Goal: Information Seeking & Learning: Learn about a topic

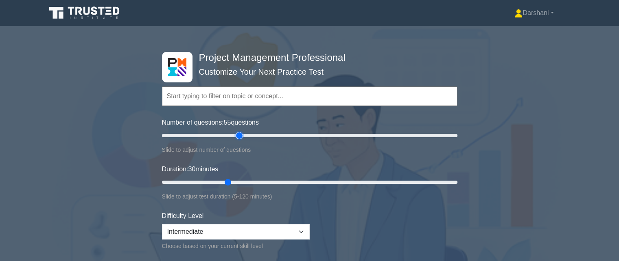
click at [238, 136] on input "Number of questions: 55 questions" at bounding box center [309, 136] width 295 height 10
type input "60"
click at [246, 136] on input "Number of questions: 55 questions" at bounding box center [309, 136] width 295 height 10
click at [299, 182] on input "Duration: 60 minutes" at bounding box center [309, 183] width 295 height 10
type input "65"
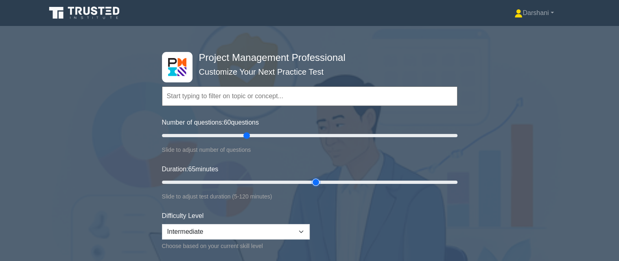
click at [312, 182] on input "Duration: 65 minutes" at bounding box center [309, 183] width 295 height 10
click at [303, 225] on select "Beginner Intermediate Expert" at bounding box center [236, 231] width 148 height 15
select select "expert"
click at [162, 224] on select "Beginner Intermediate Expert" at bounding box center [236, 231] width 148 height 15
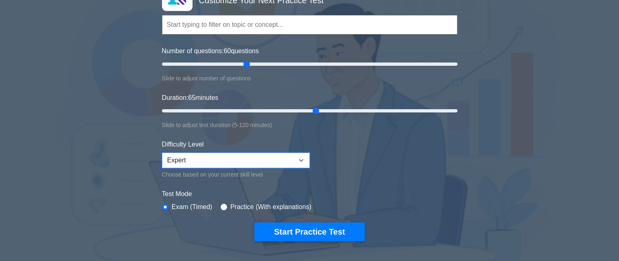
scroll to position [81, 0]
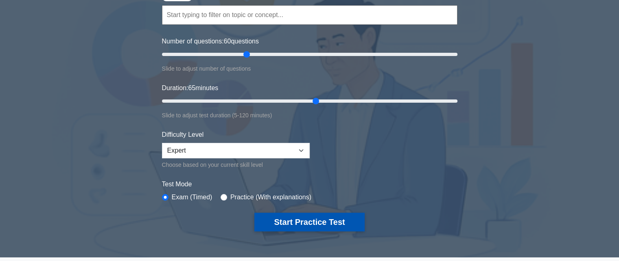
click at [304, 220] on button "Start Practice Test" at bounding box center [309, 222] width 110 height 19
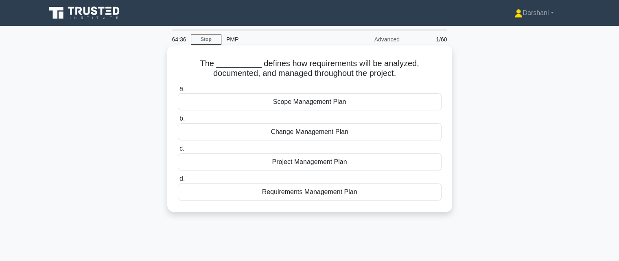
click at [306, 189] on div "Requirements Management Plan" at bounding box center [310, 192] width 264 height 17
click at [178, 182] on input "d. Requirements Management Plan" at bounding box center [178, 178] width 0 height 5
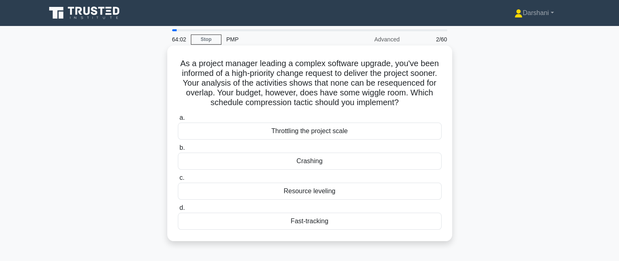
click at [317, 164] on div "Crashing" at bounding box center [310, 161] width 264 height 17
click at [178, 151] on input "b. Crashing" at bounding box center [178, 148] width 0 height 5
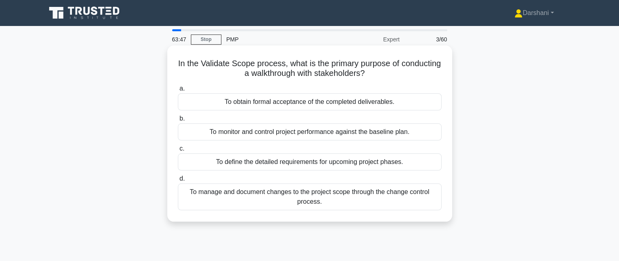
click at [318, 102] on div "To obtain formal acceptance of the completed deliverables." at bounding box center [310, 102] width 264 height 17
click at [178, 91] on input "a. To obtain formal acceptance of the completed deliverables." at bounding box center [178, 88] width 0 height 5
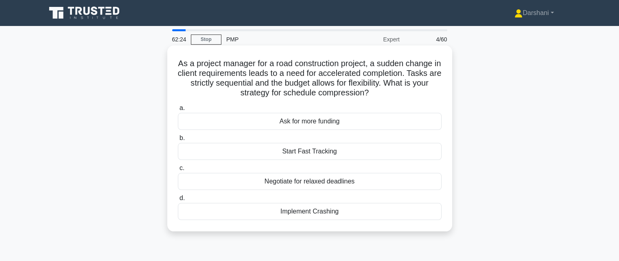
drag, startPoint x: 350, startPoint y: 211, endPoint x: 312, endPoint y: 214, distance: 37.5
click at [312, 214] on div "Implement Crashing" at bounding box center [310, 211] width 264 height 17
click at [286, 209] on div "Implement Crashing" at bounding box center [310, 211] width 264 height 17
click at [178, 201] on input "d. Implement Crashing" at bounding box center [178, 198] width 0 height 5
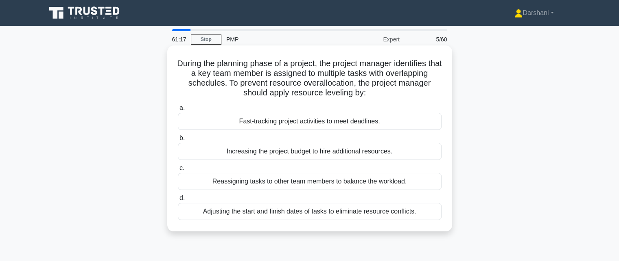
click at [298, 209] on div "Adjusting the start and finish dates of tasks to eliminate resource conflicts." at bounding box center [310, 211] width 264 height 17
click at [178, 201] on input "d. Adjusting the start and finish dates of tasks to eliminate resource conflict…" at bounding box center [178, 198] width 0 height 5
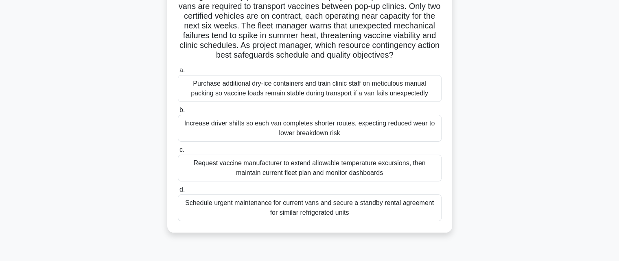
scroll to position [81, 0]
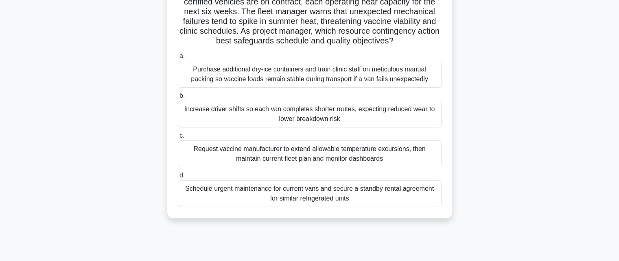
click at [300, 206] on div "Schedule urgent maintenance for current vans and secure a standby rental agreem…" at bounding box center [310, 194] width 264 height 27
click at [178, 179] on input "d. Schedule urgent maintenance for current vans and secure a standby rental agr…" at bounding box center [178, 175] width 0 height 5
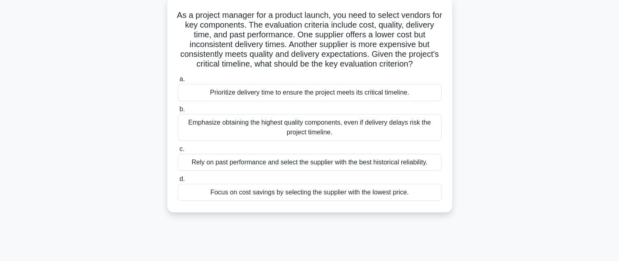
scroll to position [48, 0]
click at [343, 172] on div "Rely on past performance and select the supplier with the best historical relia…" at bounding box center [310, 163] width 264 height 17
click at [178, 152] on input "c. Rely on past performance and select the supplier with the best historical re…" at bounding box center [178, 149] width 0 height 5
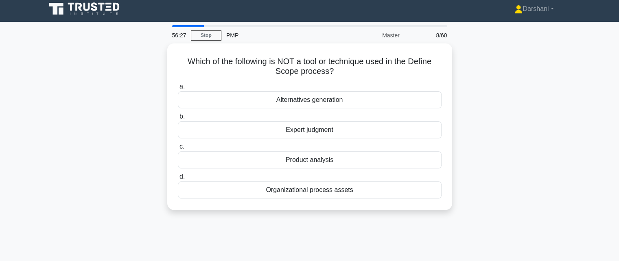
scroll to position [0, 0]
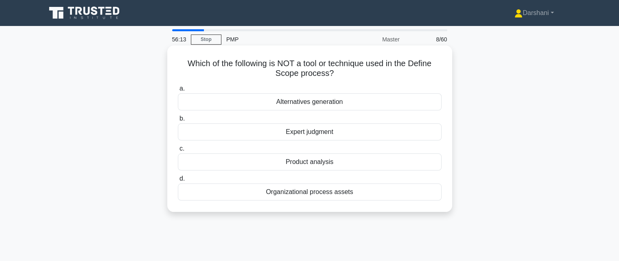
click at [341, 106] on div "Alternatives generation" at bounding box center [310, 102] width 264 height 17
click at [178, 91] on input "a. Alternatives generation" at bounding box center [178, 88] width 0 height 5
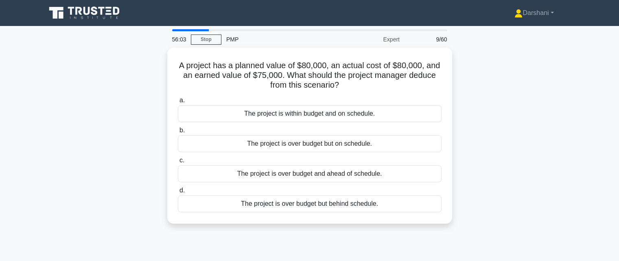
click at [341, 106] on div "The project is within budget and on schedule." at bounding box center [310, 113] width 264 height 17
click at [178, 103] on input "a. The project is within budget and on schedule." at bounding box center [178, 100] width 0 height 5
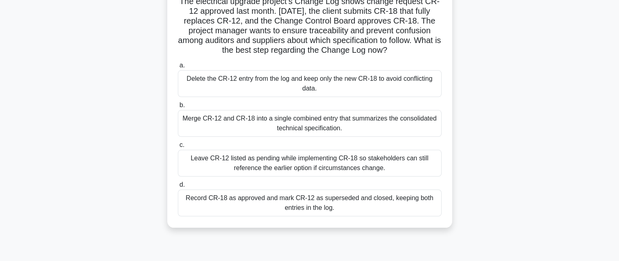
scroll to position [68, 0]
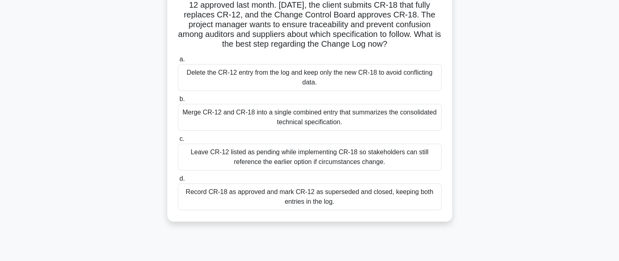
click at [374, 200] on div "Record CR-18 as approved and mark CR-12 as superseded and closed, keeping both …" at bounding box center [310, 197] width 264 height 27
click at [178, 182] on input "d. Record CR-18 as approved and mark CR-12 as superseded and closed, keeping bo…" at bounding box center [178, 178] width 0 height 5
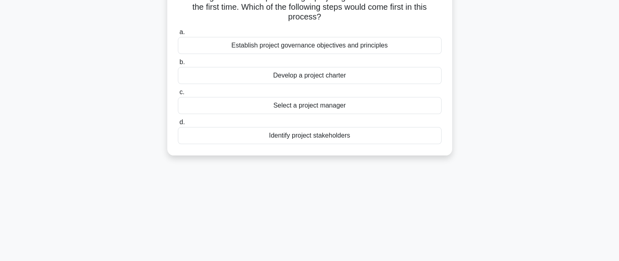
scroll to position [0, 0]
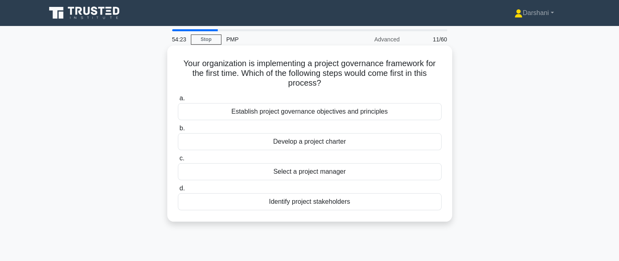
click at [350, 109] on div "Establish project governance objectives and principles" at bounding box center [310, 111] width 264 height 17
click at [178, 101] on input "a. Establish project governance objectives and principles" at bounding box center [178, 98] width 0 height 5
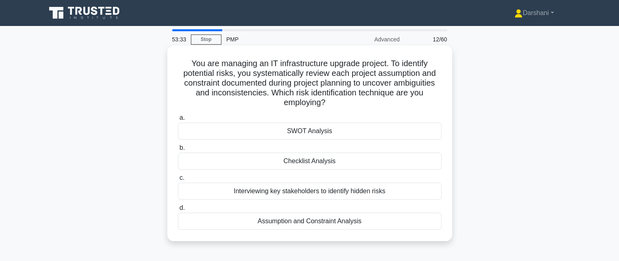
click at [309, 222] on div "Assumption and Constraint Analysis" at bounding box center [310, 221] width 264 height 17
click at [178, 211] on input "d. Assumption and Constraint Analysis" at bounding box center [178, 208] width 0 height 5
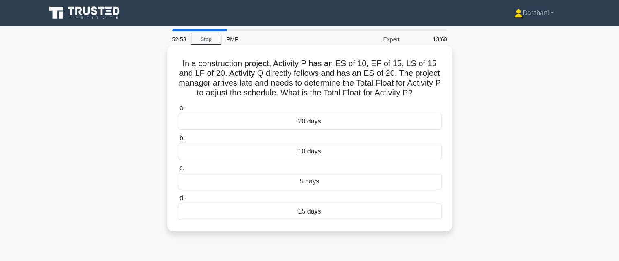
click at [313, 184] on div "5 days" at bounding box center [310, 181] width 264 height 17
click at [178, 171] on input "c. 5 days" at bounding box center [178, 168] width 0 height 5
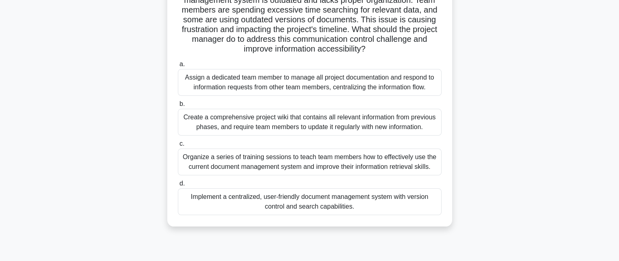
scroll to position [98, 0]
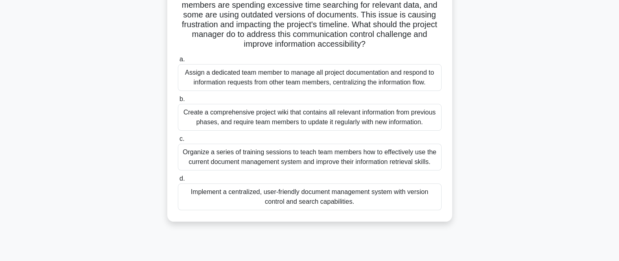
click at [331, 196] on div "Implement a centralized, user-friendly document management system with version …" at bounding box center [310, 197] width 264 height 27
click at [178, 182] on input "d. Implement a centralized, user-friendly document management system with versi…" at bounding box center [178, 178] width 0 height 5
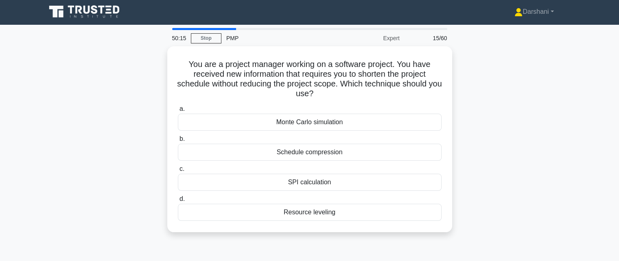
scroll to position [0, 0]
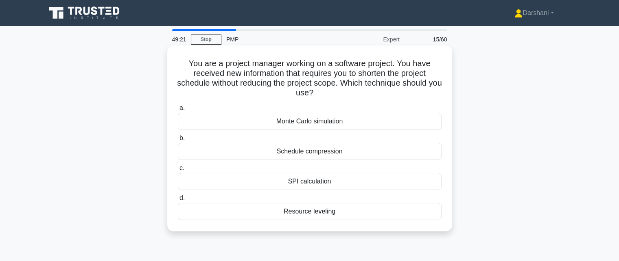
click at [332, 151] on div "Schedule compression" at bounding box center [310, 151] width 264 height 17
click at [178, 141] on input "b. Schedule compression" at bounding box center [178, 138] width 0 height 5
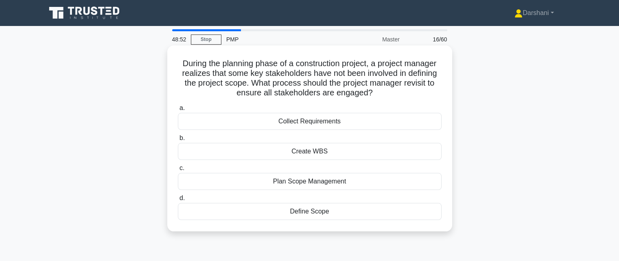
click at [329, 184] on div "Plan Scope Management" at bounding box center [310, 181] width 264 height 17
click at [178, 171] on input "c. Plan Scope Management" at bounding box center [178, 168] width 0 height 5
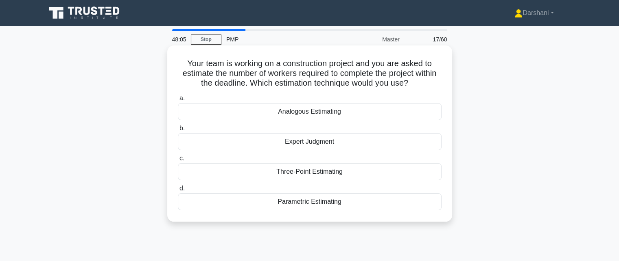
click at [320, 113] on div "Analogous Estimating" at bounding box center [310, 111] width 264 height 17
click at [178, 101] on input "a. Analogous Estimating" at bounding box center [178, 98] width 0 height 5
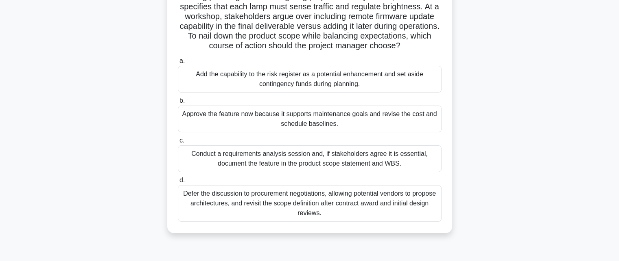
scroll to position [72, 0]
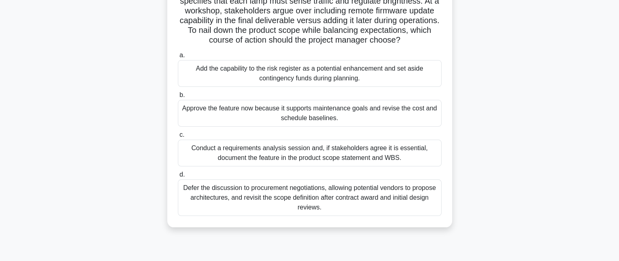
click at [373, 162] on div "Conduct a requirements analysis session and, if stakeholders agree it is essent…" at bounding box center [310, 153] width 264 height 27
click at [178, 138] on input "c. Conduct a requirements analysis session and, if stakeholders agree it is ess…" at bounding box center [178, 135] width 0 height 5
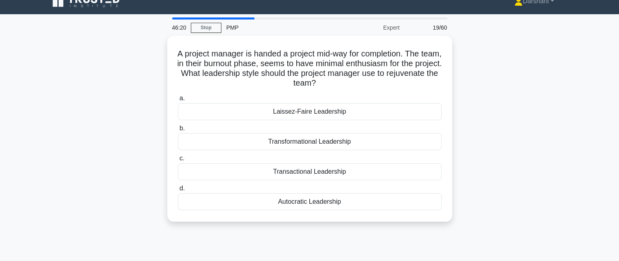
scroll to position [0, 0]
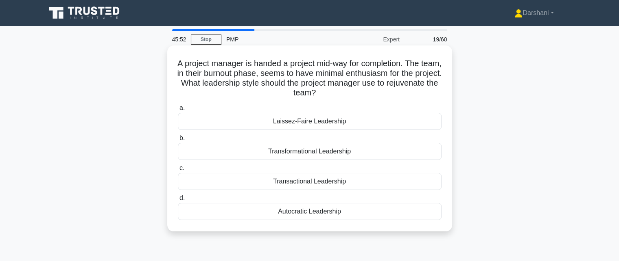
click at [358, 152] on div "Transformational Leadership" at bounding box center [310, 151] width 264 height 17
click at [178, 141] on input "b. Transformational Leadership" at bounding box center [178, 138] width 0 height 5
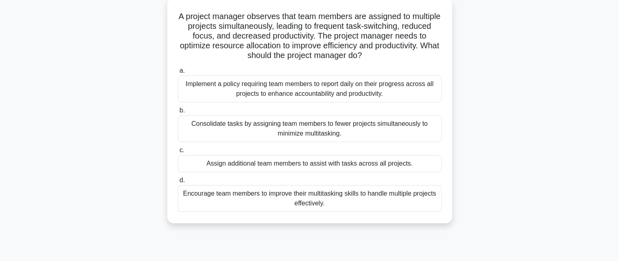
scroll to position [50, 0]
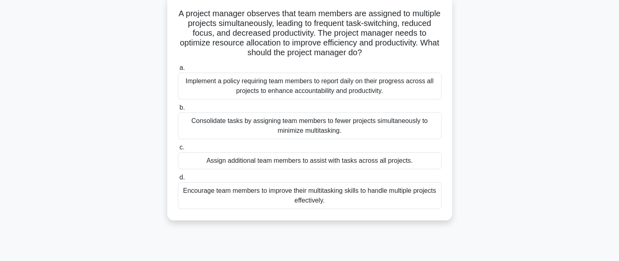
click at [314, 131] on div "Consolidate tasks by assigning team members to fewer projects simultaneously to…" at bounding box center [310, 126] width 264 height 27
click at [178, 111] on input "b. Consolidate tasks by assigning team members to fewer projects simultaneously…" at bounding box center [178, 107] width 0 height 5
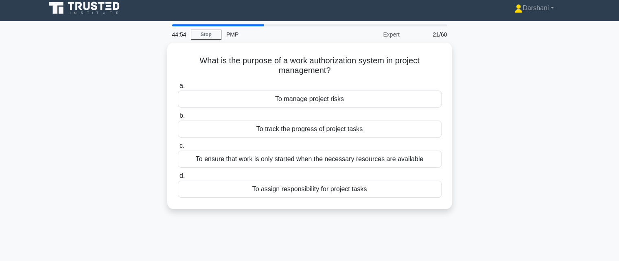
scroll to position [0, 0]
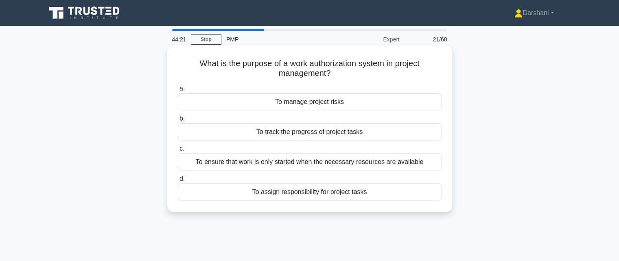
click at [314, 157] on div "To ensure that work is only started when the necessary resources are available" at bounding box center [310, 162] width 264 height 17
click at [178, 152] on input "c. To ensure that work is only started when the necessary resources are availab…" at bounding box center [178, 148] width 0 height 5
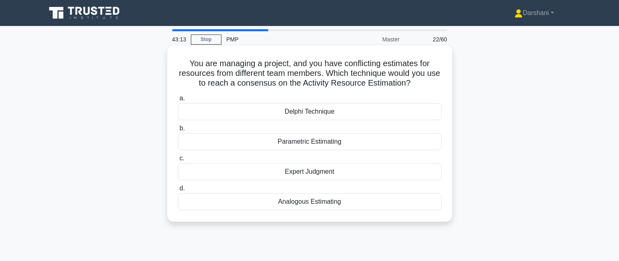
drag, startPoint x: 335, startPoint y: 113, endPoint x: 283, endPoint y: 110, distance: 52.2
click at [283, 110] on div "Delphi Technique" at bounding box center [310, 111] width 264 height 17
click at [274, 114] on div "Delphi Technique" at bounding box center [310, 111] width 264 height 17
click at [178, 101] on input "a. Delphi Technique" at bounding box center [178, 98] width 0 height 5
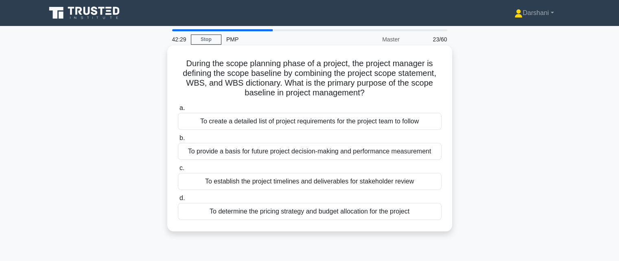
click at [290, 120] on div "To create a detailed list of project requirements for the project team to follow" at bounding box center [310, 121] width 264 height 17
click at [178, 111] on input "a. To create a detailed list of project requirements for the project team to fo…" at bounding box center [178, 108] width 0 height 5
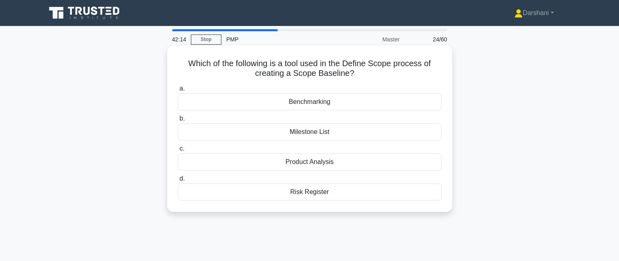
click at [302, 137] on div "Milestone List" at bounding box center [310, 132] width 264 height 17
click at [178, 122] on input "b. Milestone List" at bounding box center [178, 118] width 0 height 5
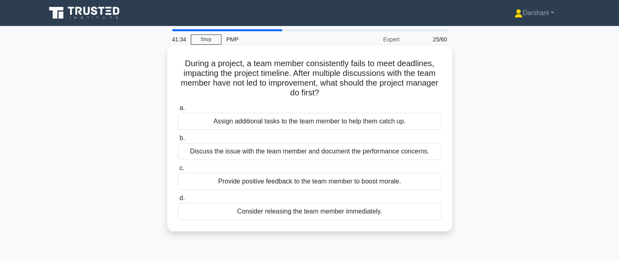
click at [303, 152] on div "Discuss the issue with the team member and document the performance concerns." at bounding box center [310, 151] width 264 height 17
click at [178, 141] on input "b. Discuss the issue with the team member and document the performance concerns." at bounding box center [178, 138] width 0 height 5
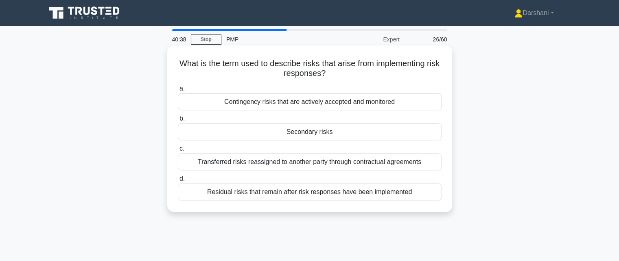
click at [306, 135] on div "Secondary risks" at bounding box center [310, 132] width 264 height 17
click at [178, 122] on input "b. Secondary risks" at bounding box center [178, 118] width 0 height 5
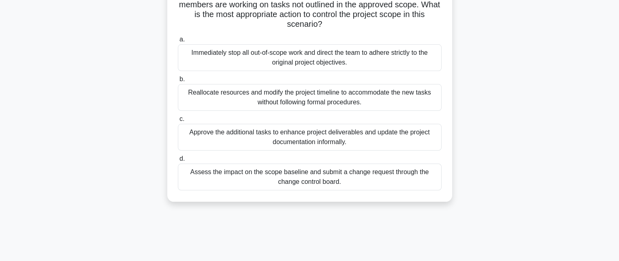
scroll to position [74, 0]
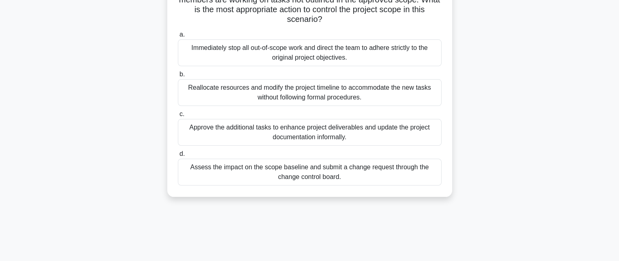
click at [333, 172] on div "Assess the impact on the scope baseline and submit a change request through the…" at bounding box center [310, 172] width 264 height 27
click at [178, 157] on input "d. Assess the impact on the scope baseline and submit a change request through …" at bounding box center [178, 154] width 0 height 5
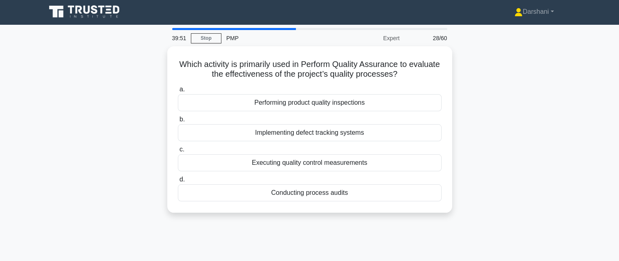
scroll to position [0, 0]
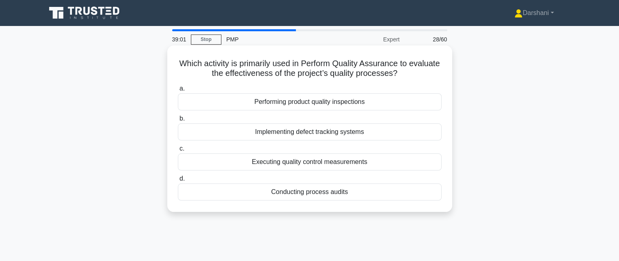
click at [329, 161] on div "Executing quality control measurements" at bounding box center [310, 162] width 264 height 17
click at [178, 152] on input "c. Executing quality control measurements" at bounding box center [178, 148] width 0 height 5
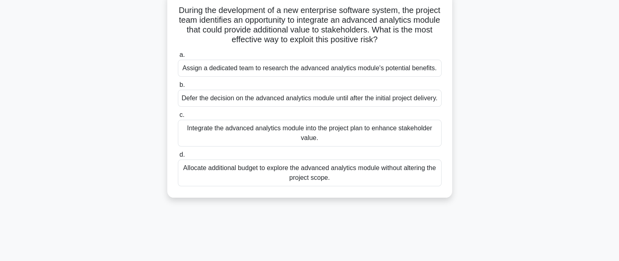
scroll to position [58, 0]
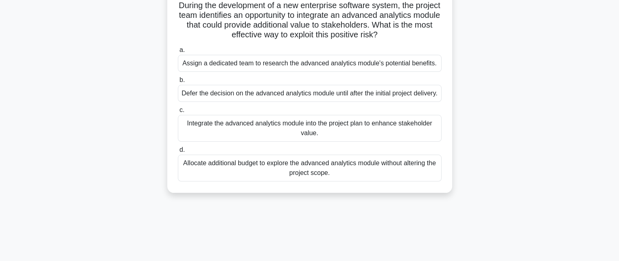
click at [325, 67] on div "Assign a dedicated team to research the advanced analytics module's potential b…" at bounding box center [310, 63] width 264 height 17
click at [178, 53] on input "a. Assign a dedicated team to research the advanced analytics module's potentia…" at bounding box center [178, 50] width 0 height 5
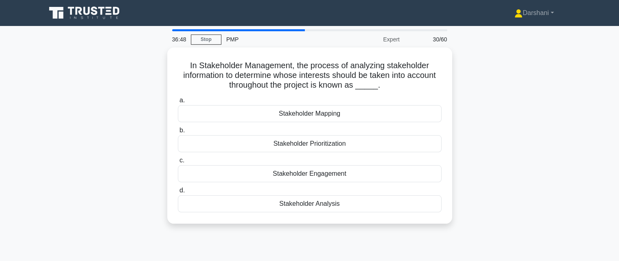
scroll to position [0, 0]
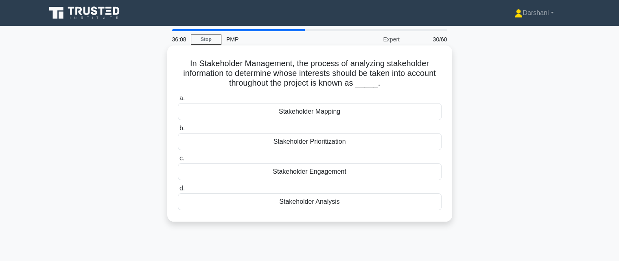
click at [315, 144] on div "Stakeholder Prioritization" at bounding box center [310, 141] width 264 height 17
click at [178, 131] on input "b. Stakeholder Prioritization" at bounding box center [178, 128] width 0 height 5
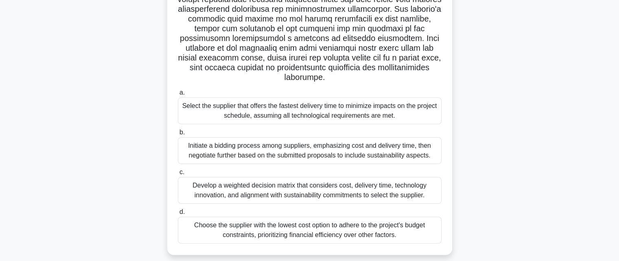
scroll to position [153, 0]
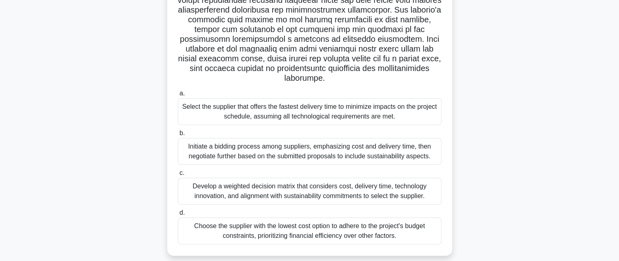
drag, startPoint x: 616, startPoint y: 144, endPoint x: 614, endPoint y: 157, distance: 13.5
click at [614, 157] on main "33:20 Stop PMP Advanced 31/60 .spinner_0XTQ{transform-origin:center;animation:s…" at bounding box center [309, 79] width 619 height 413
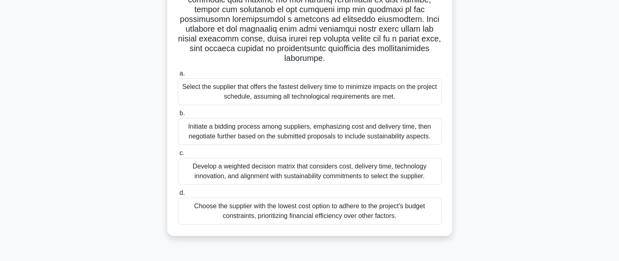
scroll to position [178, 0]
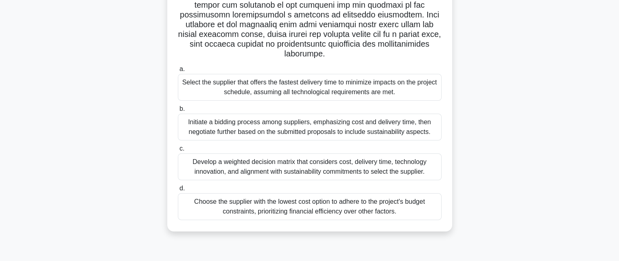
click at [481, 149] on div ".spinner_0XTQ{transform-origin:center;animation:spinner_y6GP .75s linear infini…" at bounding box center [309, 56] width 537 height 372
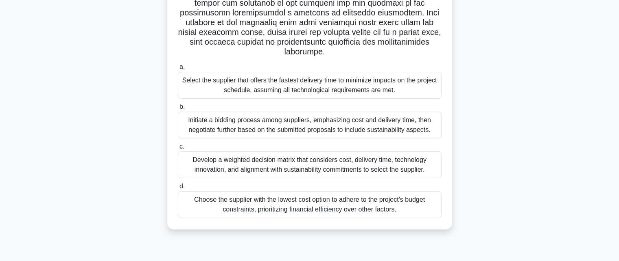
click at [318, 162] on div "Develop a weighted decision matrix that considers cost, delivery time, technolo…" at bounding box center [310, 165] width 264 height 27
click at [178, 150] on input "c. Develop a weighted decision matrix that considers cost, delivery time, techn…" at bounding box center [178, 146] width 0 height 5
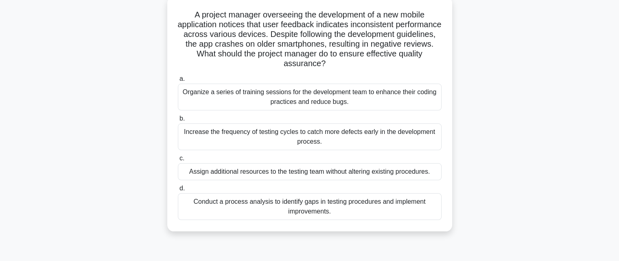
scroll to position [53, 0]
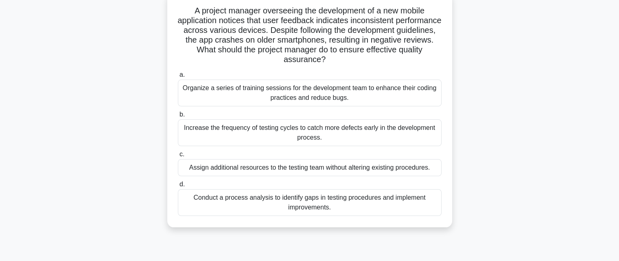
click at [360, 201] on div "Conduct a process analysis to identify gaps in testing procedures and implement…" at bounding box center [310, 203] width 264 height 27
click at [178, 187] on input "d. Conduct a process analysis to identify gaps in testing procedures and implem…" at bounding box center [178, 184] width 0 height 5
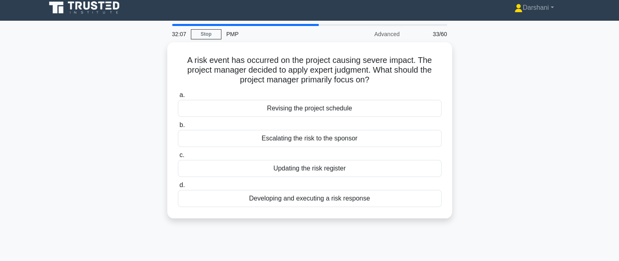
scroll to position [0, 0]
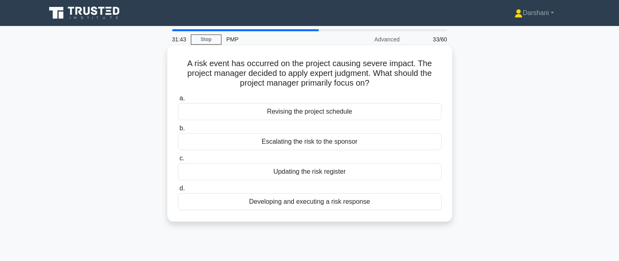
click at [312, 204] on div "Developing and executing a risk response" at bounding box center [310, 202] width 264 height 17
click at [178, 192] on input "d. Developing and executing a risk response" at bounding box center [178, 188] width 0 height 5
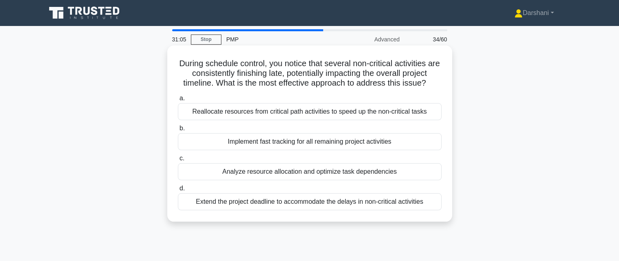
click at [327, 171] on div "Analyze resource allocation and optimize task dependencies" at bounding box center [310, 171] width 264 height 17
click at [178, 161] on input "c. Analyze resource allocation and optimize task dependencies" at bounding box center [178, 158] width 0 height 5
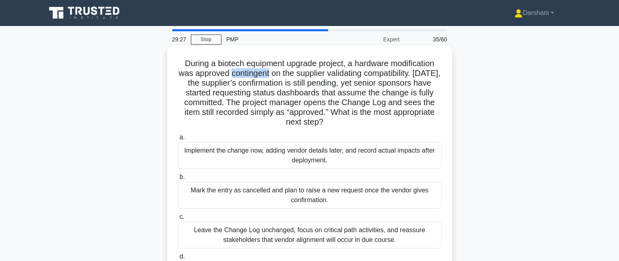
drag, startPoint x: 273, startPoint y: 72, endPoint x: 233, endPoint y: 74, distance: 39.9
click at [233, 74] on h5 "During a biotech equipment upgrade project, a hardware modification was approve…" at bounding box center [309, 93] width 265 height 69
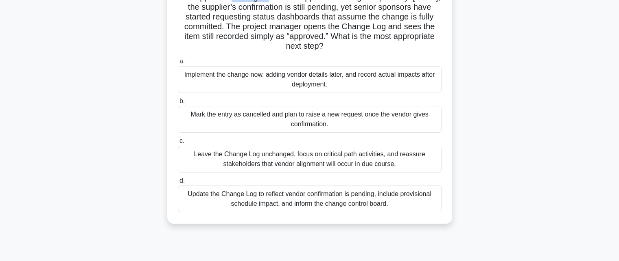
scroll to position [78, 0]
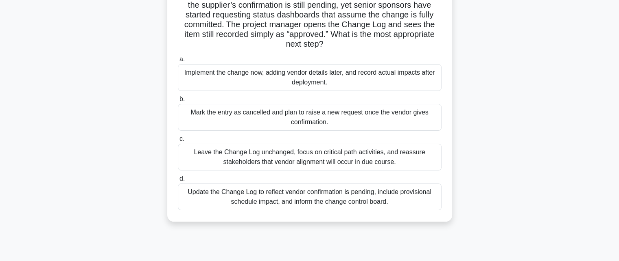
click at [318, 202] on div "Update the Change Log to reflect vendor confirmation is pending, include provis…" at bounding box center [310, 197] width 264 height 27
click at [178, 182] on input "d. Update the Change Log to reflect vendor confirmation is pending, include pro…" at bounding box center [178, 178] width 0 height 5
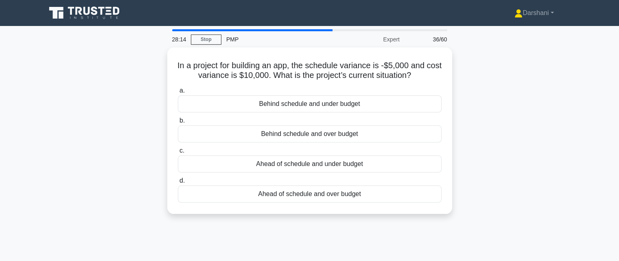
scroll to position [0, 0]
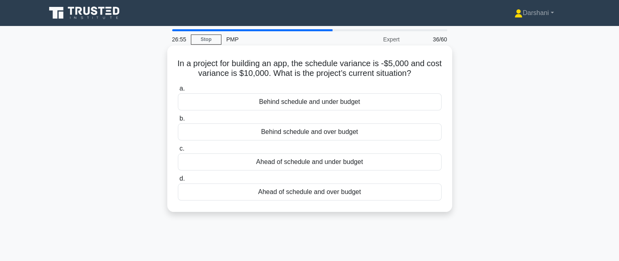
click at [338, 107] on div "Behind schedule and under budget" at bounding box center [310, 102] width 264 height 17
click at [178, 91] on input "a. Behind schedule and under budget" at bounding box center [178, 88] width 0 height 5
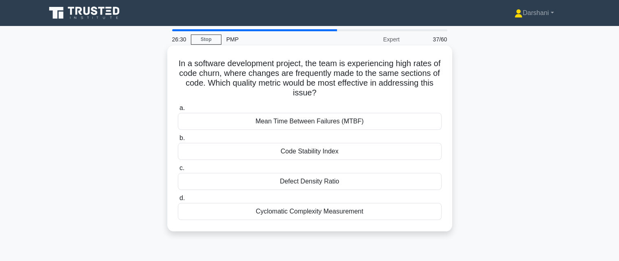
click at [313, 185] on div "Defect Density Ratio" at bounding box center [310, 181] width 264 height 17
click at [178, 171] on input "c. Defect Density Ratio" at bounding box center [178, 168] width 0 height 5
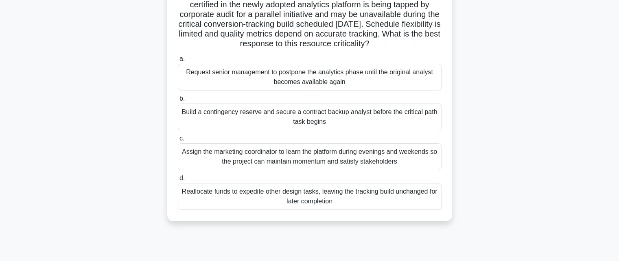
scroll to position [72, 0]
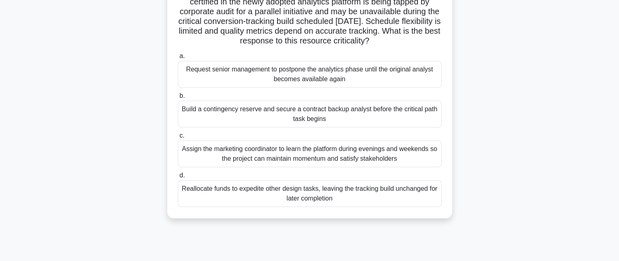
click at [329, 117] on div "Build a contingency reserve and secure a contract backup analyst before the cri…" at bounding box center [310, 114] width 264 height 27
click at [178, 99] on input "b. Build a contingency reserve and secure a contract backup analyst before the …" at bounding box center [178, 96] width 0 height 5
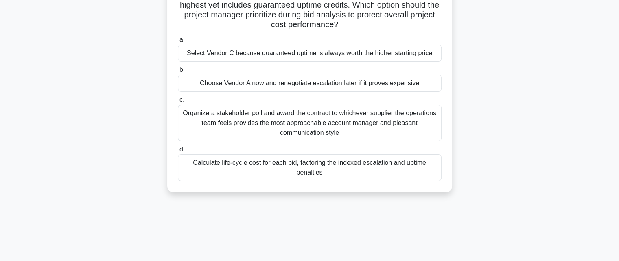
scroll to position [133, 0]
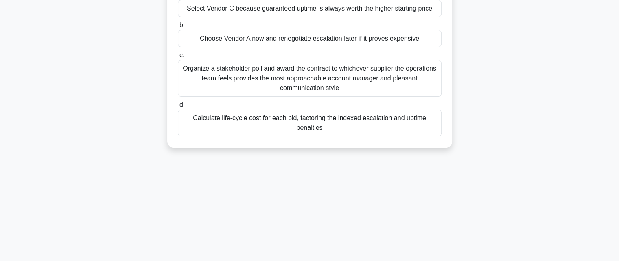
click at [364, 130] on div "Calculate life-cycle cost for each bid, factoring the indexed escalation and up…" at bounding box center [310, 123] width 264 height 27
click at [178, 108] on input "d. Calculate life-cycle cost for each bid, factoring the indexed escalation and…" at bounding box center [178, 104] width 0 height 5
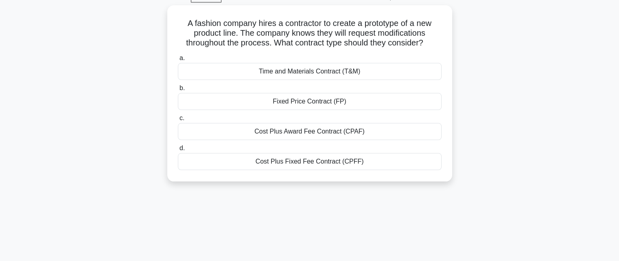
scroll to position [0, 0]
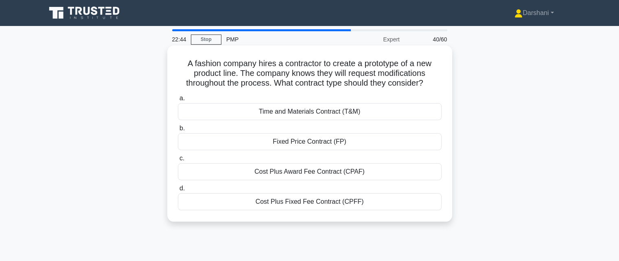
click at [327, 112] on div "Time and Materials Contract (T&M)" at bounding box center [310, 111] width 264 height 17
click at [178, 101] on input "a. Time and Materials Contract (T&M)" at bounding box center [178, 98] width 0 height 5
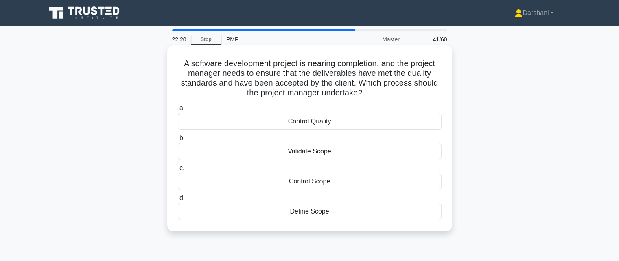
click at [316, 148] on div "Validate Scope" at bounding box center [310, 151] width 264 height 17
click at [178, 141] on input "b. Validate Scope" at bounding box center [178, 138] width 0 height 5
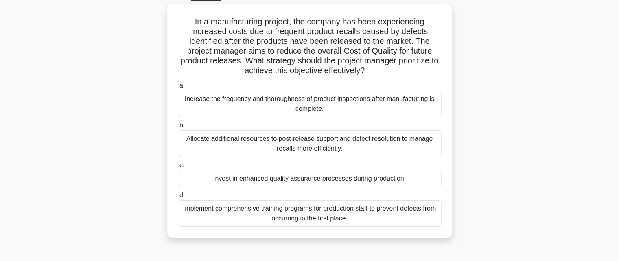
scroll to position [46, 0]
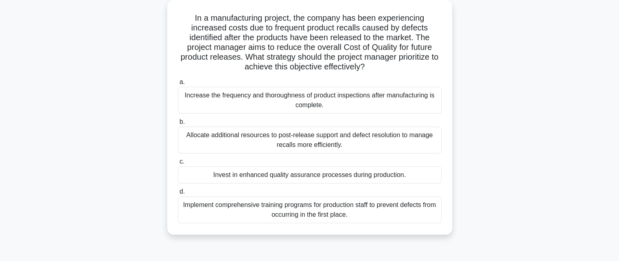
click at [321, 176] on div "Invest in enhanced quality assurance processes during production." at bounding box center [310, 175] width 264 height 17
click at [178, 165] on input "c. Invest in enhanced quality assurance processes during production." at bounding box center [178, 161] width 0 height 5
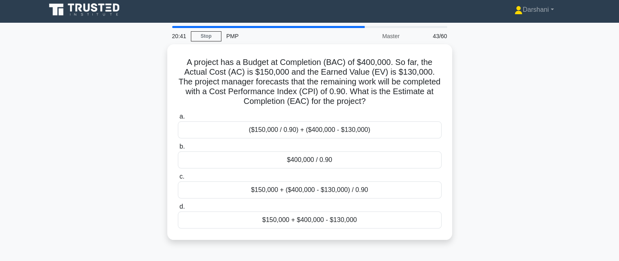
scroll to position [0, 0]
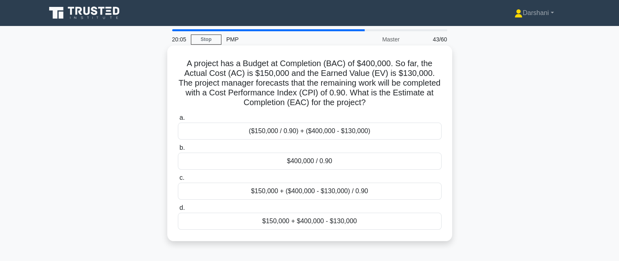
click at [317, 160] on div "$400,000 / 0.90" at bounding box center [310, 161] width 264 height 17
click at [178, 151] on input "b. $400,000 / 0.90" at bounding box center [178, 148] width 0 height 5
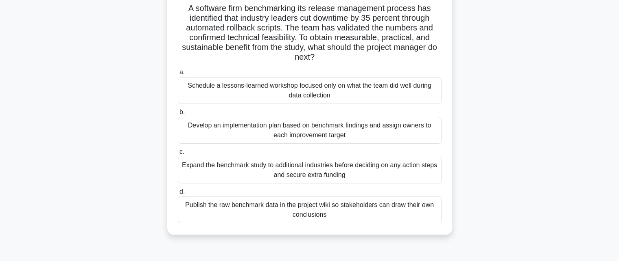
scroll to position [56, 0]
click at [306, 136] on div "Develop an implementation plan based on benchmark findings and assign owners to…" at bounding box center [310, 129] width 264 height 27
click at [178, 114] on input "b. Develop an implementation plan based on benchmark findings and assign owners…" at bounding box center [178, 111] width 0 height 5
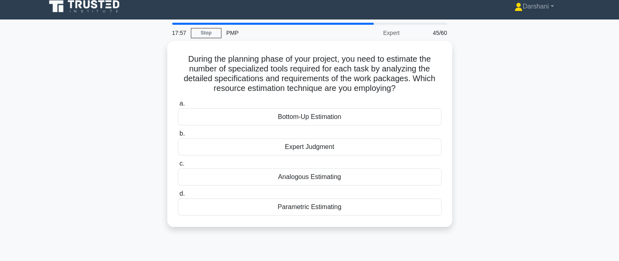
scroll to position [0, 0]
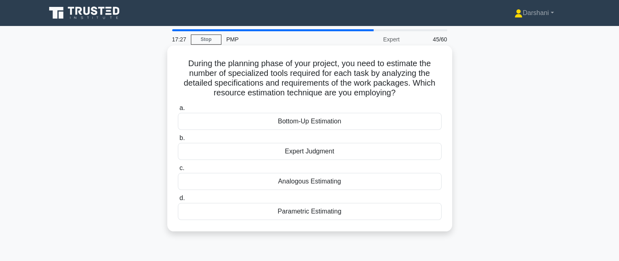
click at [307, 124] on div "Bottom-Up Estimation" at bounding box center [310, 121] width 264 height 17
click at [178, 111] on input "a. Bottom-Up Estimation" at bounding box center [178, 108] width 0 height 5
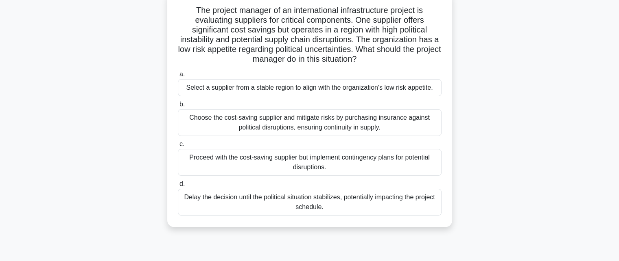
scroll to position [56, 0]
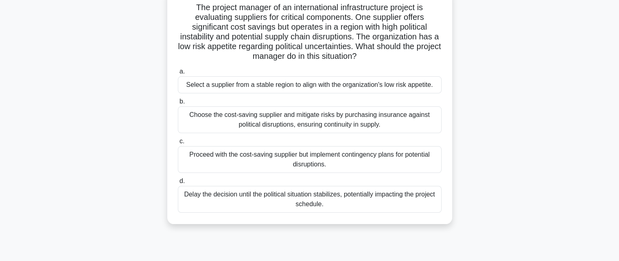
click at [329, 162] on div "Proceed with the cost-saving supplier but implement contingency plans for poten…" at bounding box center [310, 159] width 264 height 27
click at [178, 144] on input "c. Proceed with the cost-saving supplier but implement contingency plans for po…" at bounding box center [178, 141] width 0 height 5
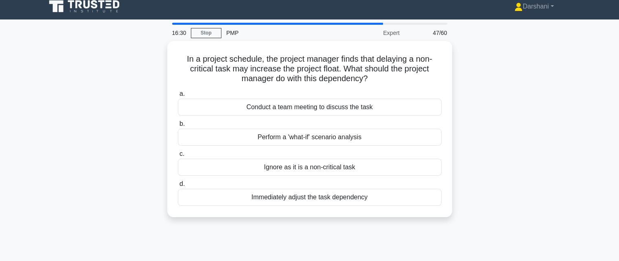
scroll to position [0, 0]
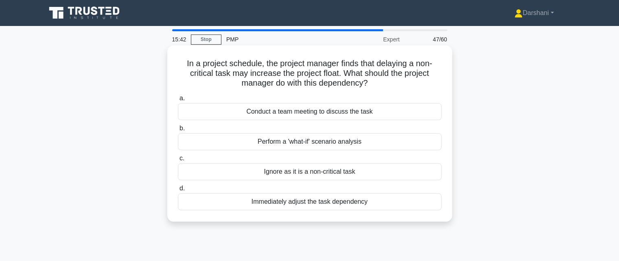
click at [313, 114] on div "Conduct a team meeting to discuss the task" at bounding box center [310, 111] width 264 height 17
click at [178, 101] on input "a. Conduct a team meeting to discuss the task" at bounding box center [178, 98] width 0 height 5
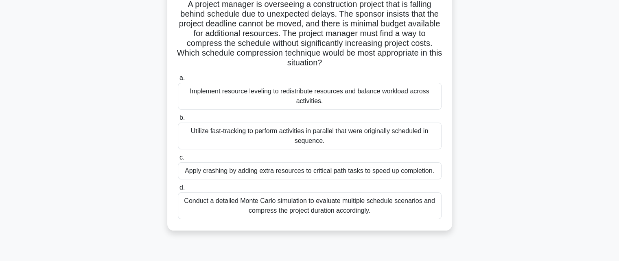
scroll to position [65, 0]
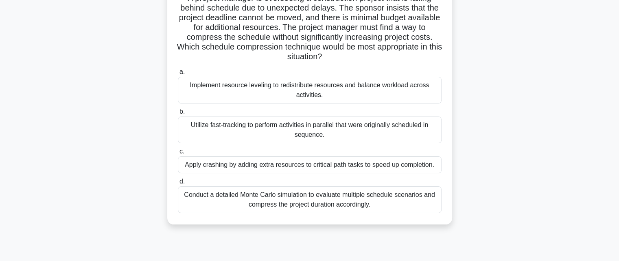
click at [355, 131] on div "Utilize fast-tracking to perform activities in parallel that were originally sc…" at bounding box center [310, 130] width 264 height 27
click at [178, 115] on input "b. Utilize fast-tracking to perform activities in parallel that were originally…" at bounding box center [178, 111] width 0 height 5
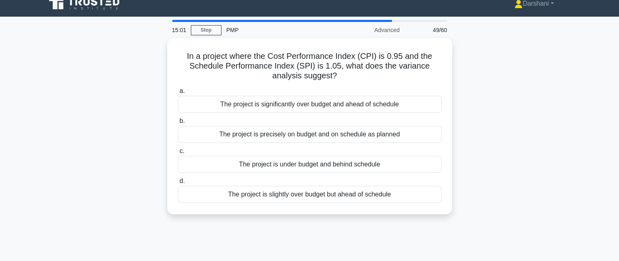
scroll to position [0, 0]
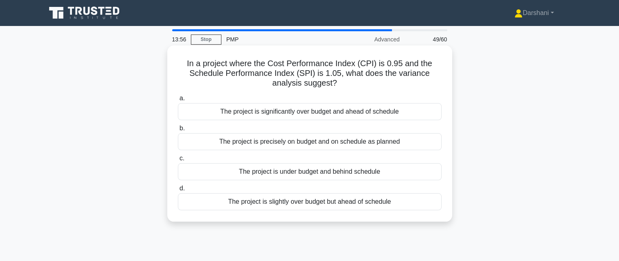
click at [310, 205] on div "The project is slightly over budget but ahead of schedule" at bounding box center [310, 202] width 264 height 17
click at [178, 192] on input "d. The project is slightly over budget but ahead of schedule" at bounding box center [178, 188] width 0 height 5
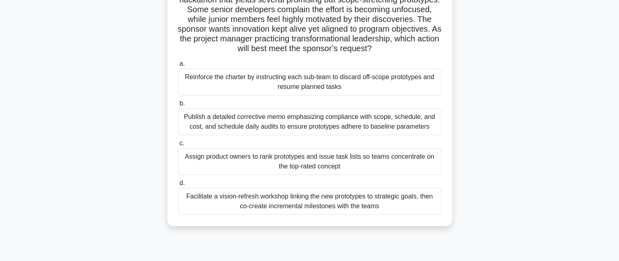
scroll to position [77, 0]
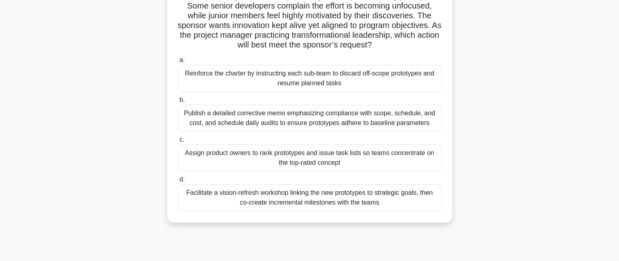
click at [281, 197] on div "Facilitate a vision-refresh workshop linking the new prototypes to strategic go…" at bounding box center [310, 198] width 264 height 27
click at [178, 183] on input "d. Facilitate a vision-refresh workshop linking the new prototypes to strategic…" at bounding box center [178, 179] width 0 height 5
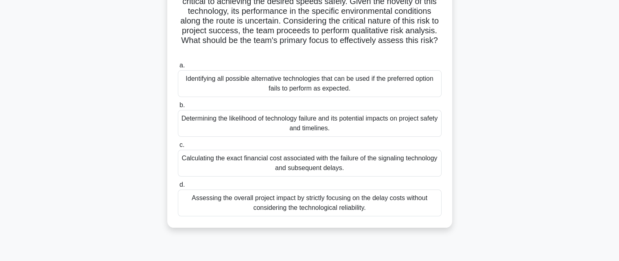
scroll to position [135, 0]
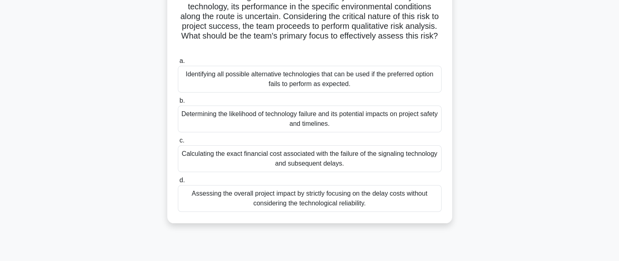
click at [317, 123] on div "Determining the likelihood of technology failure and its potential impacts on p…" at bounding box center [310, 119] width 264 height 27
click at [178, 104] on input "b. Determining the likelihood of technology failure and its potential impacts o…" at bounding box center [178, 100] width 0 height 5
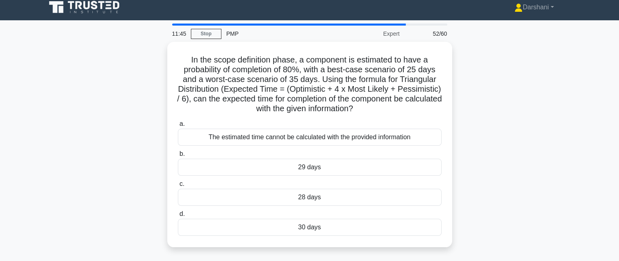
scroll to position [0, 0]
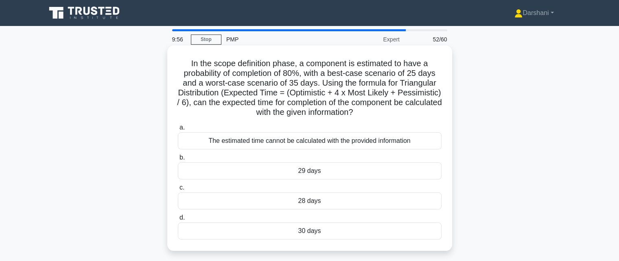
click at [312, 139] on div "The estimated time cannot be calculated with the provided information" at bounding box center [310, 141] width 264 height 17
click at [178, 131] on input "a. The estimated time cannot be calculated with the provided information" at bounding box center [178, 127] width 0 height 5
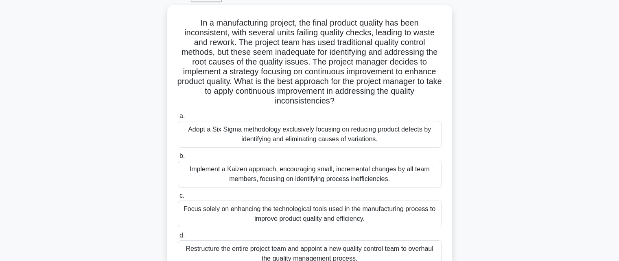
scroll to position [44, 0]
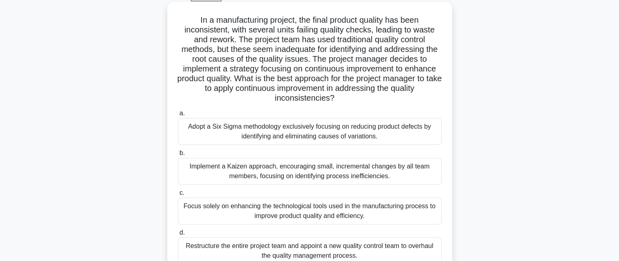
click at [319, 172] on div "Implement a Kaizen approach, encouraging small, incremental changes by all team…" at bounding box center [310, 171] width 264 height 27
click at [178, 156] on input "b. Implement a Kaizen approach, encouraging small, incremental changes by all t…" at bounding box center [178, 153] width 0 height 5
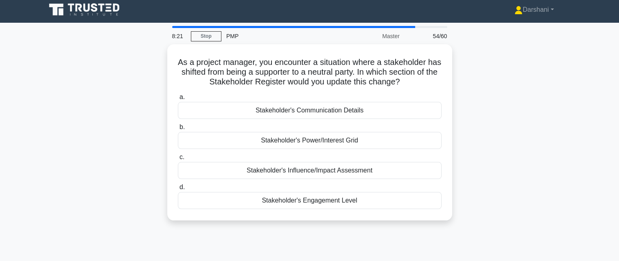
scroll to position [0, 0]
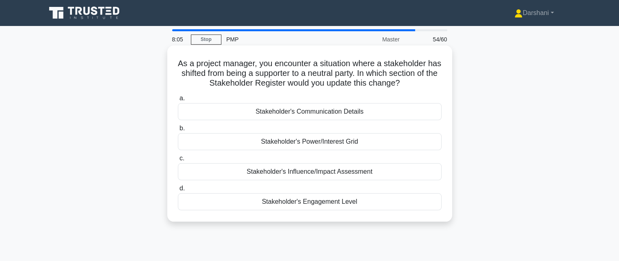
click at [323, 142] on div "Stakeholder's Power/Interest Grid" at bounding box center [310, 141] width 264 height 17
click at [178, 131] on input "b. Stakeholder's Power/Interest Grid" at bounding box center [178, 128] width 0 height 5
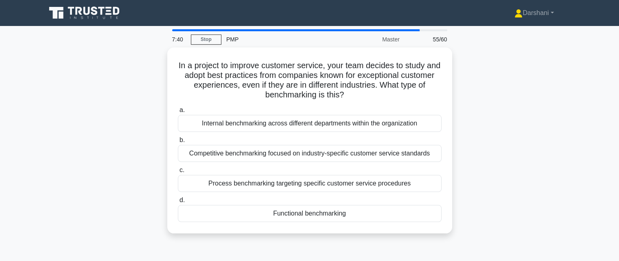
click at [323, 142] on label "b. Competitive benchmarking focused on industry-specific customer service stand…" at bounding box center [310, 148] width 264 height 27
click at [178, 142] on input "b. Competitive benchmarking focused on industry-specific customer service stand…" at bounding box center [178, 140] width 0 height 5
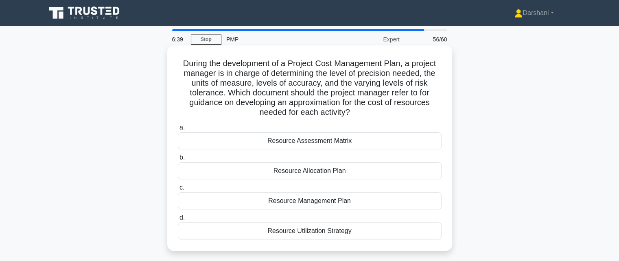
click at [298, 141] on div "Resource Assessment Matrix" at bounding box center [310, 141] width 264 height 17
click at [178, 131] on input "a. Resource Assessment Matrix" at bounding box center [178, 127] width 0 height 5
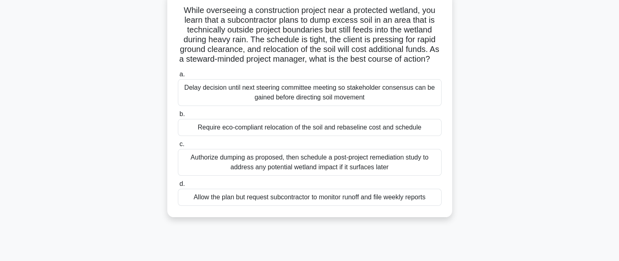
scroll to position [57, 0]
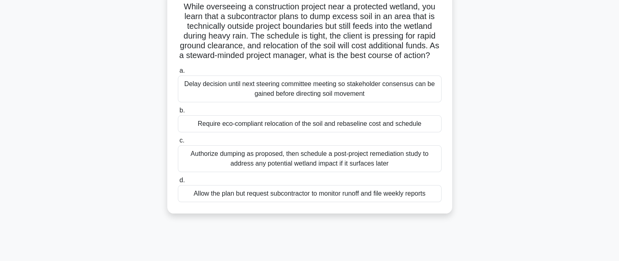
click at [308, 133] on div "Require eco-compliant relocation of the soil and rebaseline cost and schedule" at bounding box center [310, 123] width 264 height 17
click at [178, 113] on input "b. Require eco-compliant relocation of the soil and rebaseline cost and schedule" at bounding box center [178, 110] width 0 height 5
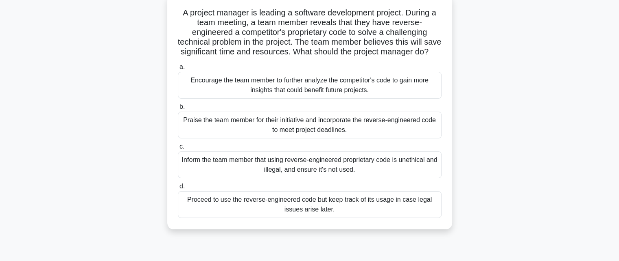
scroll to position [55, 0]
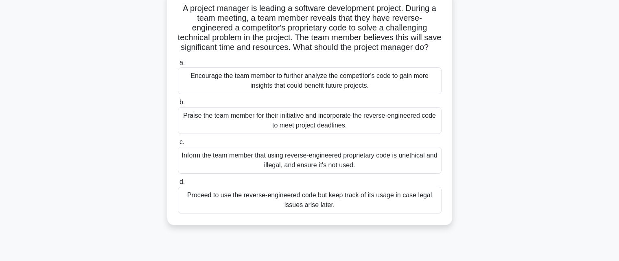
click at [327, 92] on div "Encourage the team member to further analyze the competitor's code to gain more…" at bounding box center [310, 81] width 264 height 27
click at [178, 65] on input "a. Encourage the team member to further analyze the competitor's code to gain m…" at bounding box center [178, 62] width 0 height 5
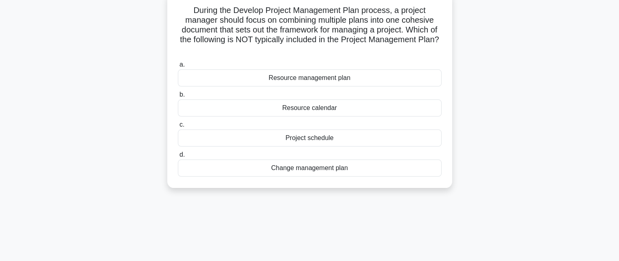
scroll to position [0, 0]
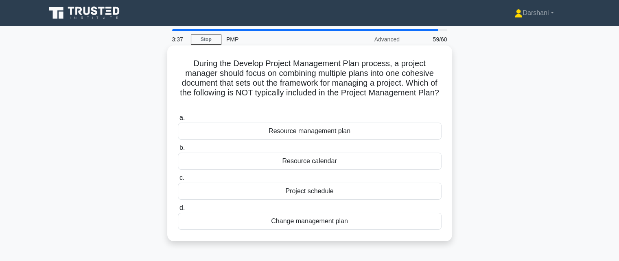
click at [312, 161] on div "Resource calendar" at bounding box center [310, 161] width 264 height 17
click at [178, 151] on input "b. Resource calendar" at bounding box center [178, 148] width 0 height 5
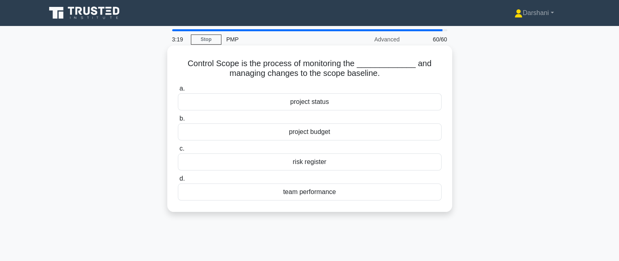
click at [309, 104] on div "project status" at bounding box center [310, 102] width 264 height 17
click at [178, 91] on input "a. project status" at bounding box center [178, 88] width 0 height 5
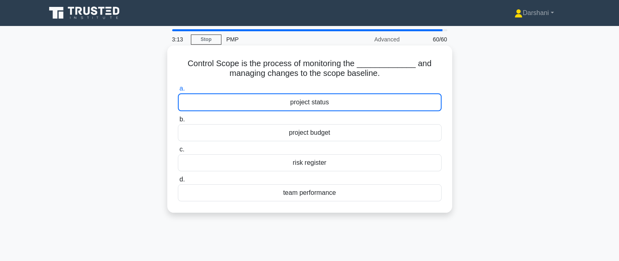
click at [320, 106] on div "project status" at bounding box center [310, 103] width 264 height 18
click at [178, 91] on input "a. project status" at bounding box center [178, 88] width 0 height 5
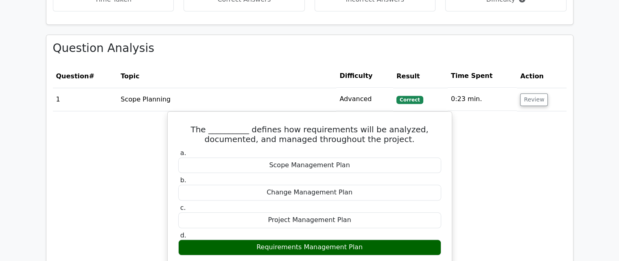
scroll to position [794, 0]
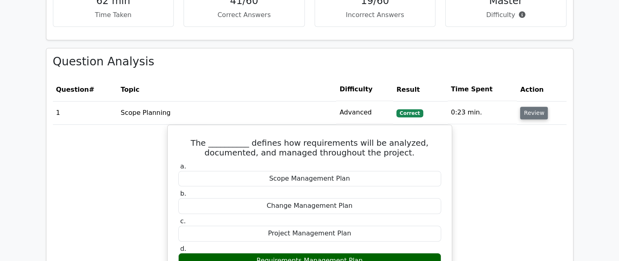
click at [540, 111] on button "Review" at bounding box center [534, 113] width 28 height 13
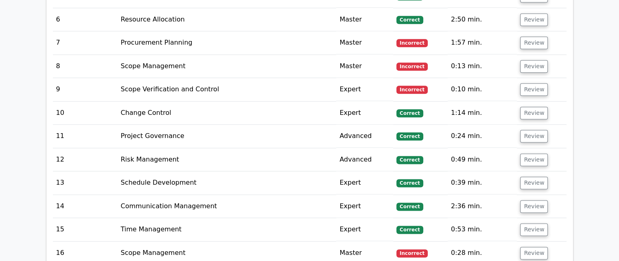
scroll to position [1010, 0]
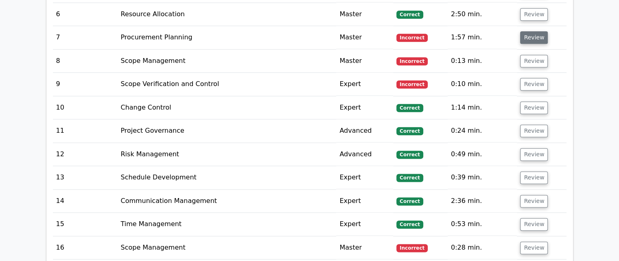
click at [537, 38] on button "Review" at bounding box center [534, 37] width 28 height 13
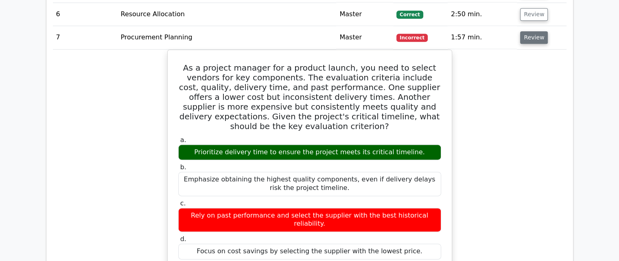
click at [537, 38] on button "Review" at bounding box center [534, 37] width 28 height 13
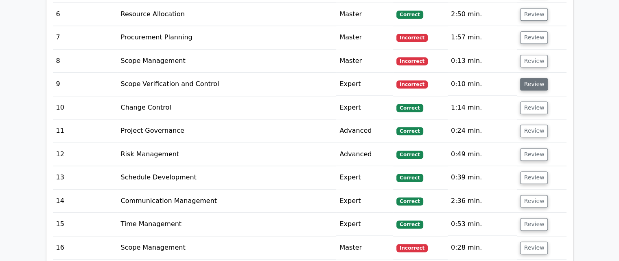
click at [529, 83] on button "Review" at bounding box center [534, 84] width 28 height 13
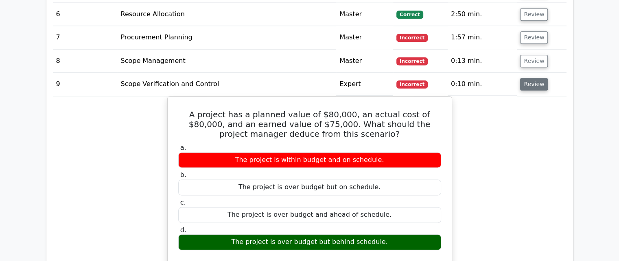
click at [527, 80] on button "Review" at bounding box center [534, 84] width 28 height 13
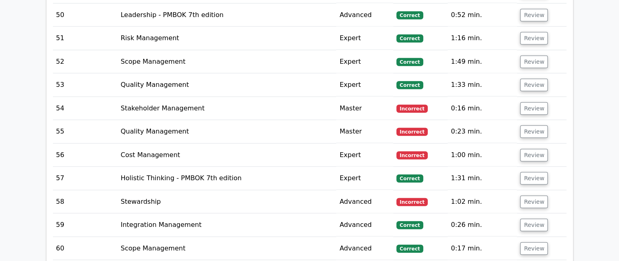
scroll to position [2037, 0]
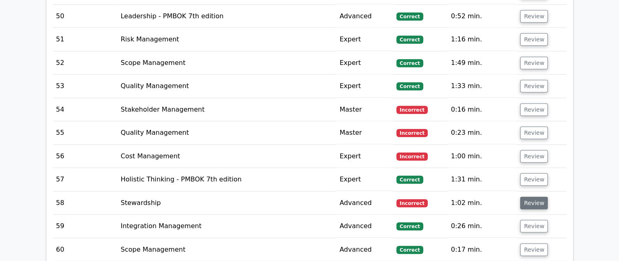
click at [536, 197] on button "Review" at bounding box center [534, 203] width 28 height 13
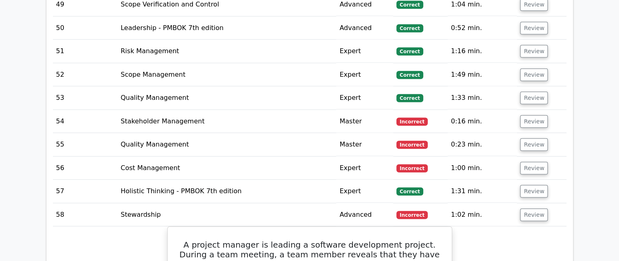
scroll to position [2012, 0]
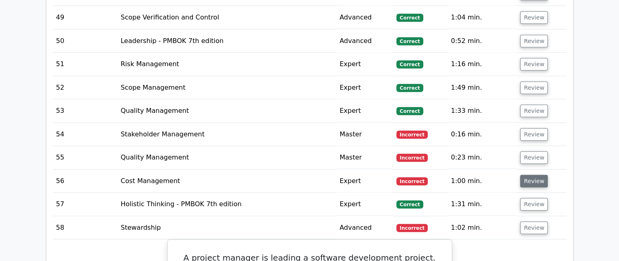
click at [529, 175] on button "Review" at bounding box center [534, 181] width 28 height 13
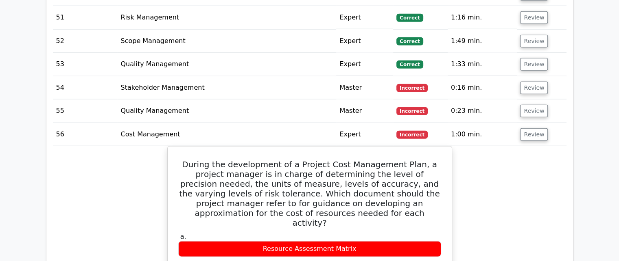
scroll to position [2034, 0]
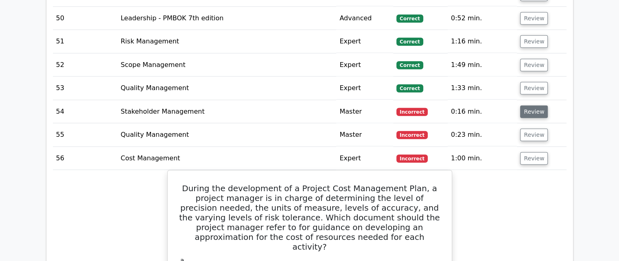
click at [536, 106] on button "Review" at bounding box center [534, 112] width 28 height 13
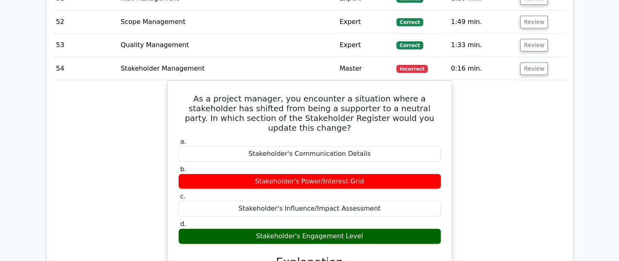
scroll to position [2114, 0]
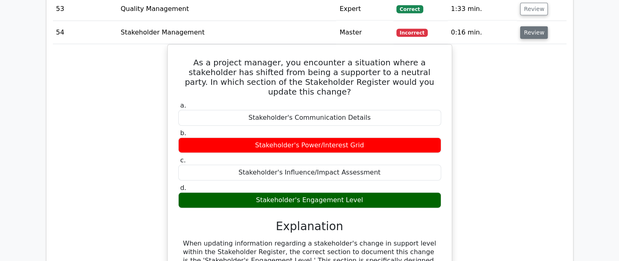
click at [525, 26] on button "Review" at bounding box center [534, 32] width 28 height 13
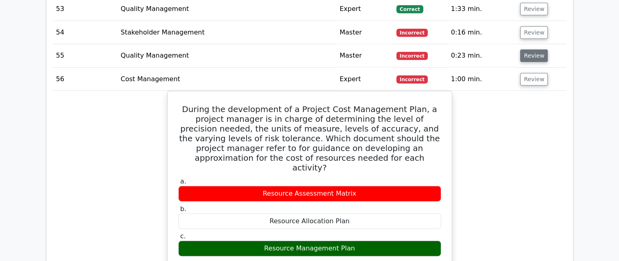
click at [522, 52] on button "Review" at bounding box center [534, 56] width 28 height 13
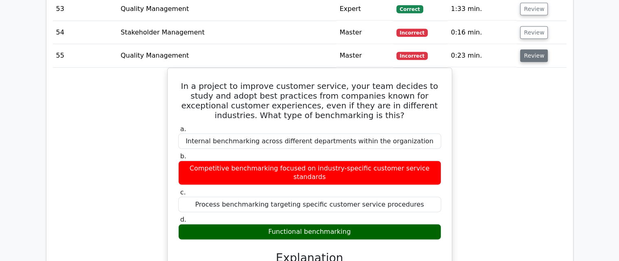
click at [525, 50] on button "Review" at bounding box center [534, 56] width 28 height 13
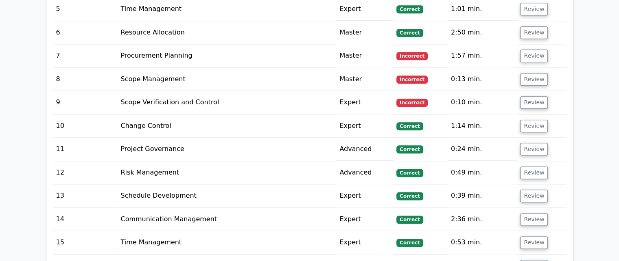
scroll to position [998, 0]
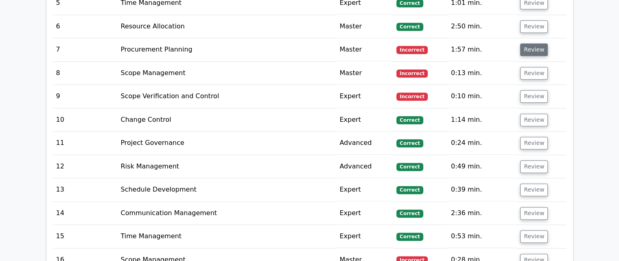
click at [528, 48] on button "Review" at bounding box center [534, 50] width 28 height 13
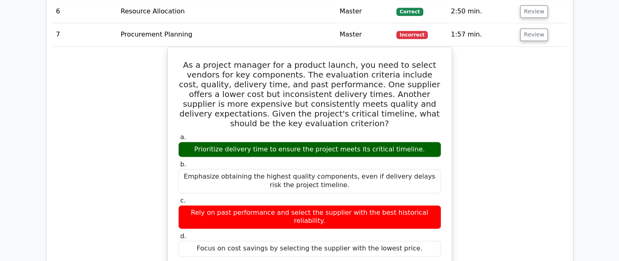
scroll to position [981, 0]
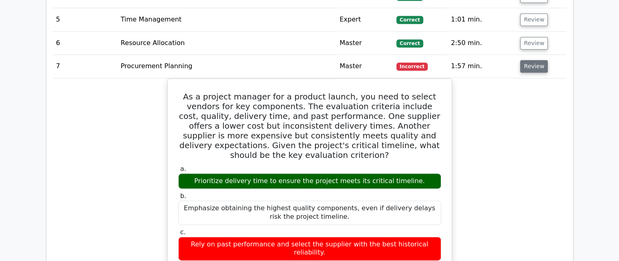
click at [538, 71] on button "Review" at bounding box center [534, 66] width 28 height 13
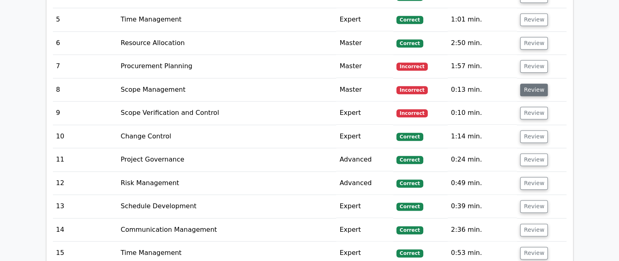
click at [535, 87] on button "Review" at bounding box center [534, 90] width 28 height 13
click at [532, 89] on button "Review" at bounding box center [534, 90] width 28 height 13
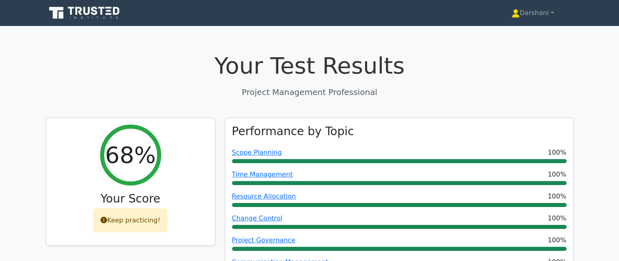
scroll to position [0, 0]
click at [521, 13] on link "Darshani" at bounding box center [532, 13] width 81 height 16
click at [534, 13] on link "Darshani" at bounding box center [532, 13] width 81 height 16
click at [550, 13] on link "Darshani" at bounding box center [532, 13] width 81 height 16
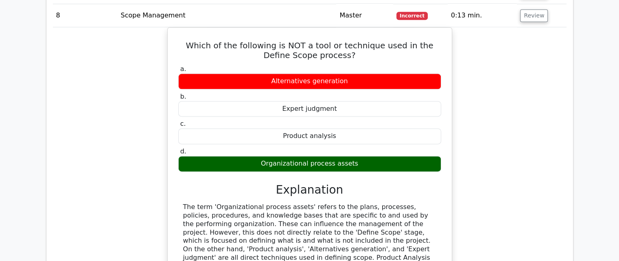
scroll to position [935, 0]
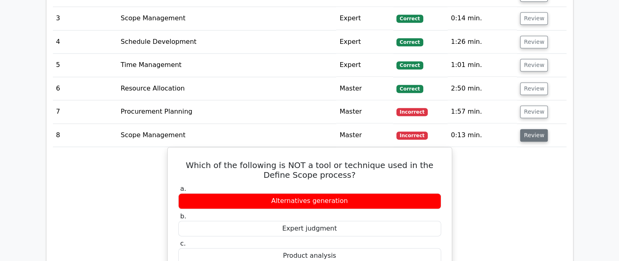
click at [531, 139] on button "Review" at bounding box center [534, 135] width 28 height 13
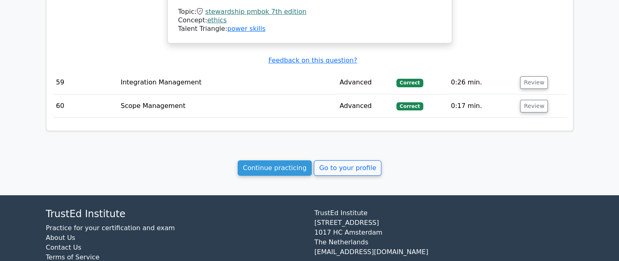
scroll to position [2935, 0]
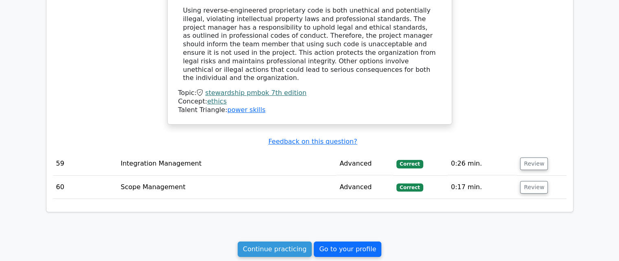
click at [353, 242] on link "Go to your profile" at bounding box center [348, 249] width 68 height 15
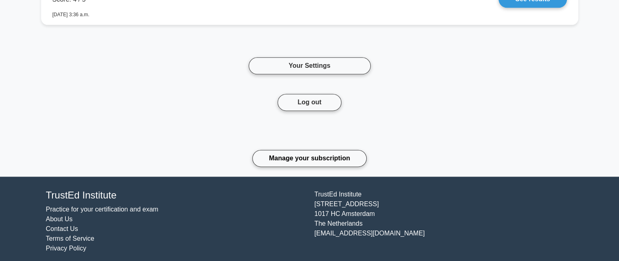
scroll to position [1088, 0]
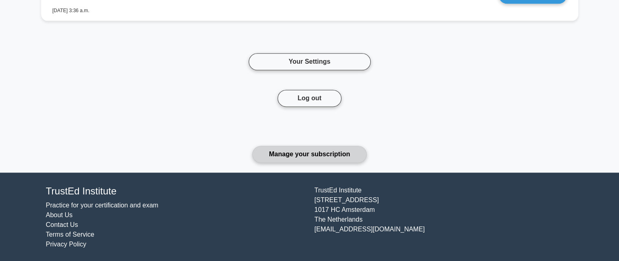
click at [329, 153] on link "Manage your subscription" at bounding box center [309, 154] width 114 height 17
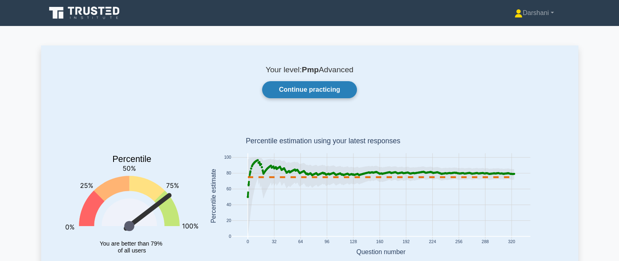
click at [314, 89] on link "Continue practicing" at bounding box center [309, 89] width 94 height 17
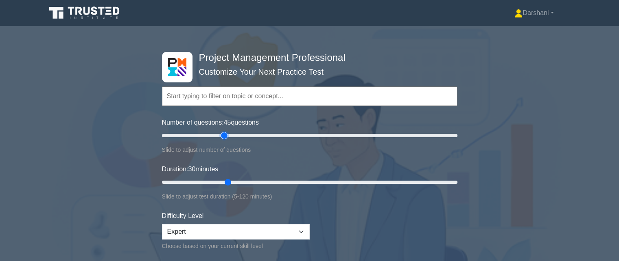
type input "45"
click at [222, 135] on input "Number of questions: 45 questions" at bounding box center [309, 136] width 295 height 10
click at [244, 181] on input "Duration: 30 minutes" at bounding box center [309, 183] width 295 height 10
click at [252, 181] on input "Duration: 40 minutes" at bounding box center [309, 183] width 295 height 10
type input "45"
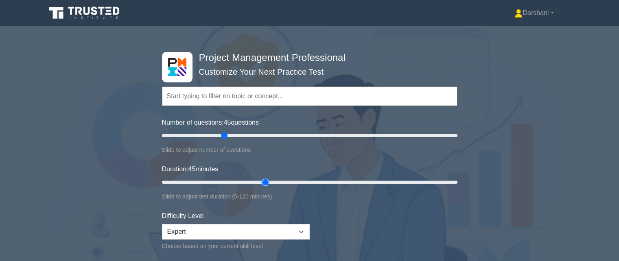
click at [261, 183] on input "Duration: 45 minutes" at bounding box center [309, 183] width 295 height 10
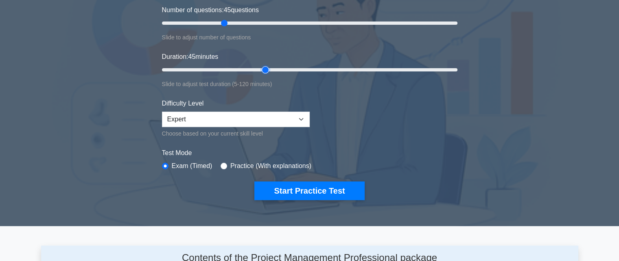
scroll to position [122, 0]
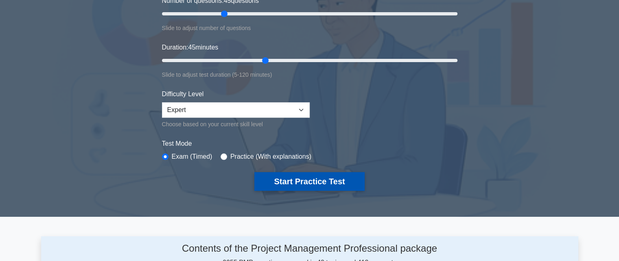
click at [308, 180] on button "Start Practice Test" at bounding box center [309, 181] width 110 height 19
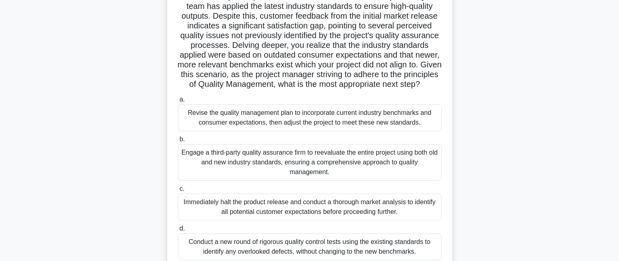
scroll to position [81, 0]
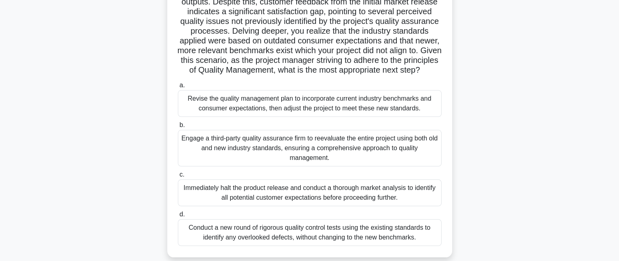
click at [271, 117] on div "Revise the quality management plan to incorporate current industry benchmarks a…" at bounding box center [310, 103] width 264 height 27
click at [178, 88] on input "a. Revise the quality management plan to incorporate current industry benchmark…" at bounding box center [178, 85] width 0 height 5
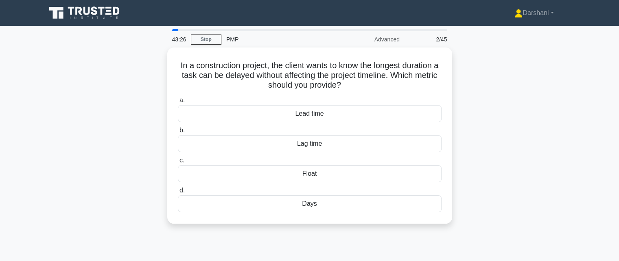
scroll to position [0, 0]
click at [202, 37] on link "Stop" at bounding box center [206, 40] width 30 height 10
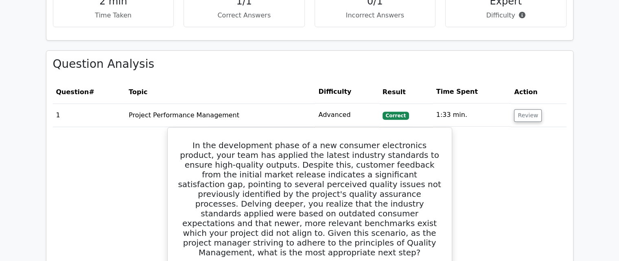
scroll to position [285, 0]
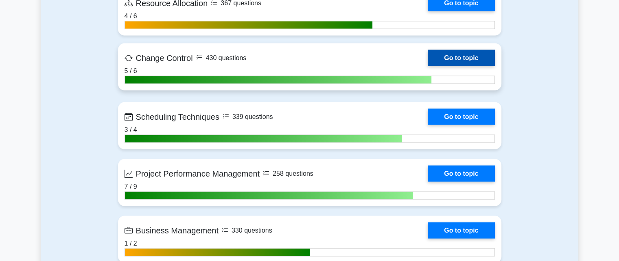
scroll to position [1708, 0]
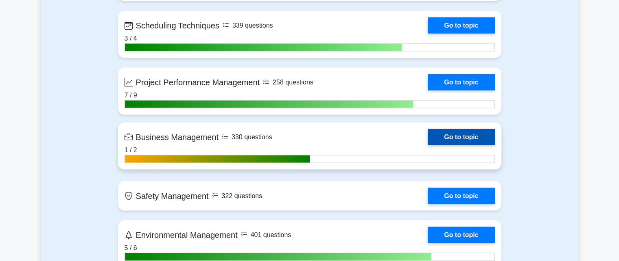
click at [454, 137] on link "Go to topic" at bounding box center [460, 137] width 67 height 16
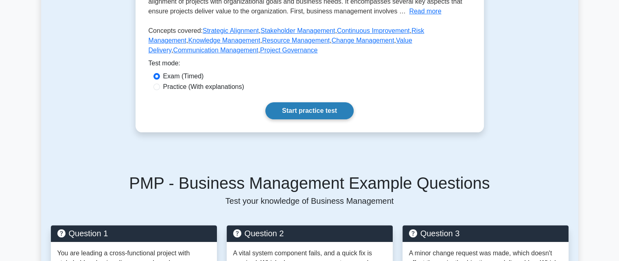
scroll to position [203, 0]
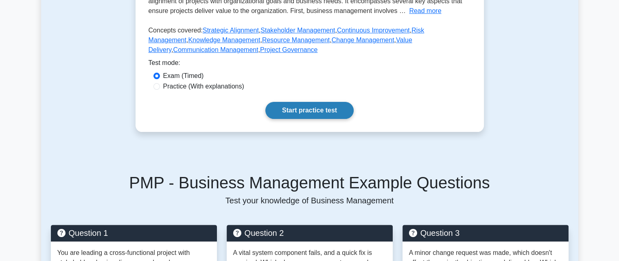
click at [295, 110] on link "Start practice test" at bounding box center [309, 110] width 88 height 17
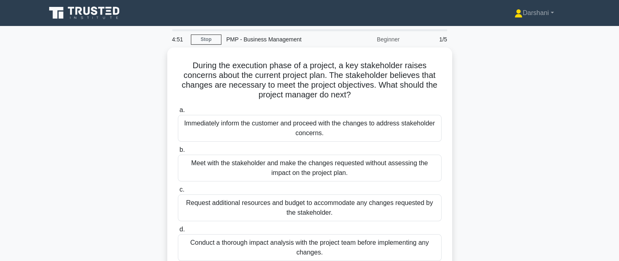
scroll to position [41, 0]
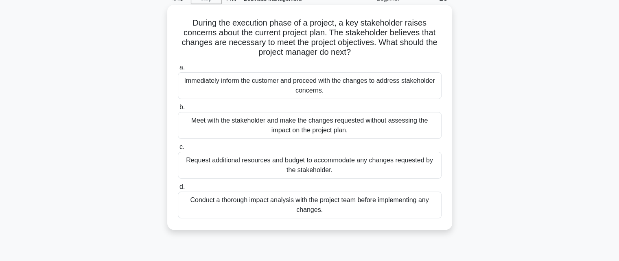
click at [278, 205] on div "Conduct a thorough impact analysis with the project team before implementing an…" at bounding box center [310, 205] width 264 height 27
click at [178, 190] on input "d. Conduct a thorough impact analysis with the project team before implementing…" at bounding box center [178, 187] width 0 height 5
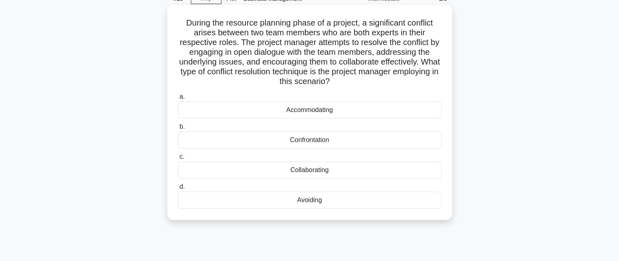
click at [305, 139] on div "Confrontation" at bounding box center [310, 140] width 264 height 17
click at [178, 130] on input "b. Confrontation" at bounding box center [178, 126] width 0 height 5
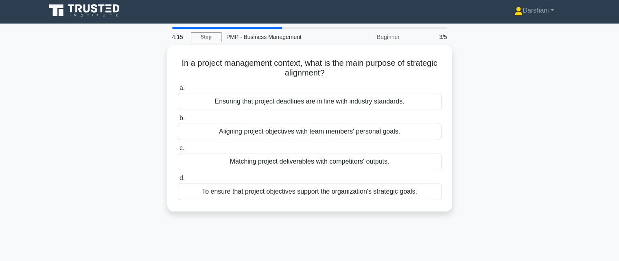
scroll to position [0, 0]
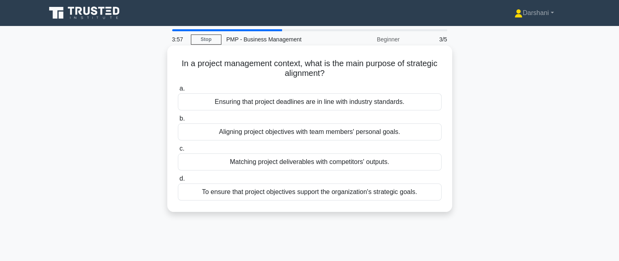
click at [291, 189] on div "To ensure that project objectives support the organization's strategic goals." at bounding box center [310, 192] width 264 height 17
click at [178, 182] on input "d. To ensure that project objectives support the organization's strategic goals." at bounding box center [178, 178] width 0 height 5
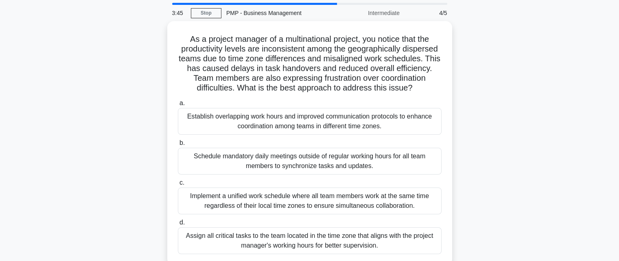
scroll to position [41, 0]
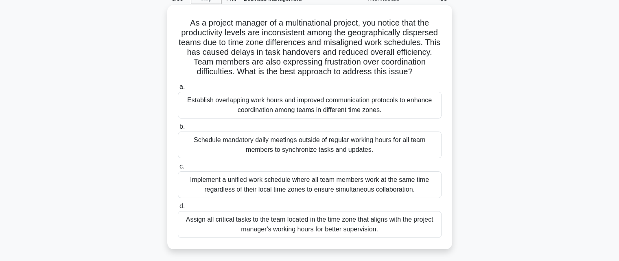
click at [288, 99] on div "Establish overlapping work hours and improved communication protocols to enhanc…" at bounding box center [310, 105] width 264 height 27
click at [178, 90] on input "a. Establish overlapping work hours and improved communication protocols to enh…" at bounding box center [178, 87] width 0 height 5
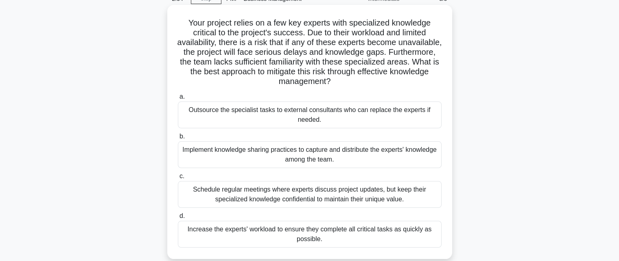
scroll to position [81, 0]
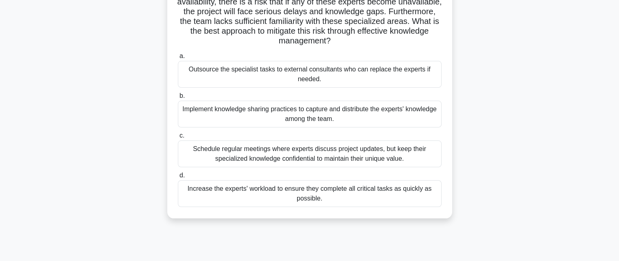
click at [282, 121] on div "Implement knowledge sharing practices to capture and distribute the experts' kn…" at bounding box center [310, 114] width 264 height 27
click at [178, 99] on input "b. Implement knowledge sharing practices to capture and distribute the experts'…" at bounding box center [178, 96] width 0 height 5
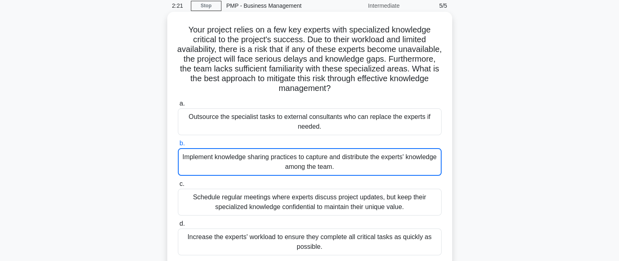
scroll to position [0, 0]
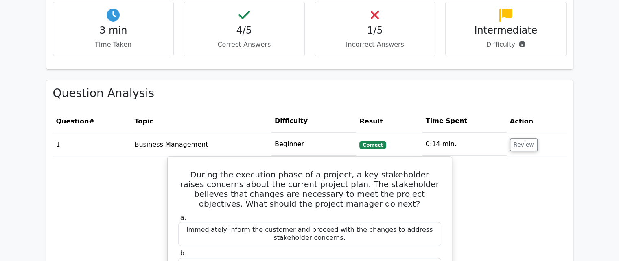
scroll to position [366, 0]
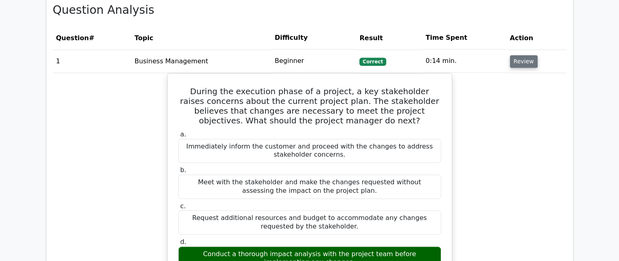
click at [519, 57] on button "Review" at bounding box center [524, 61] width 28 height 13
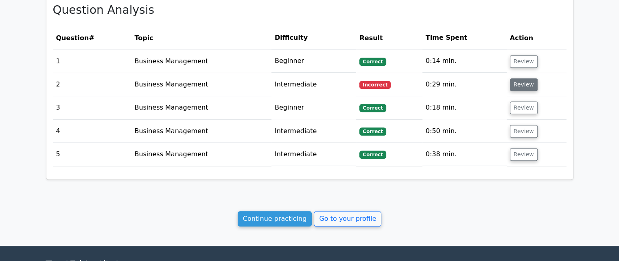
click at [519, 84] on button "Review" at bounding box center [524, 84] width 28 height 13
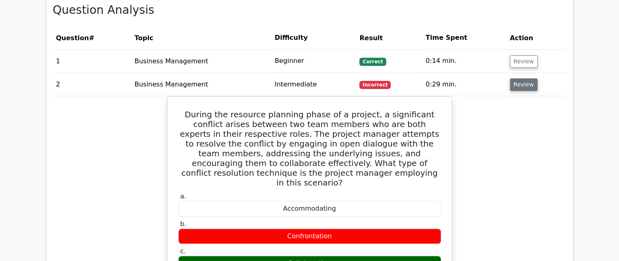
click at [514, 82] on button "Review" at bounding box center [524, 84] width 28 height 13
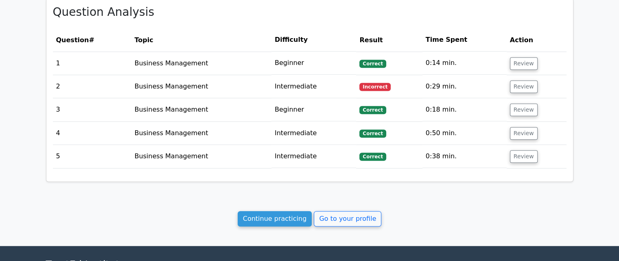
scroll to position [445, 0]
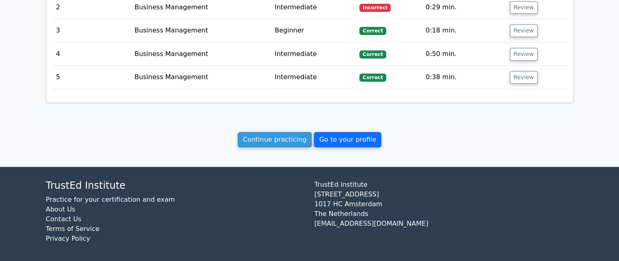
click at [336, 141] on link "Go to your profile" at bounding box center [348, 139] width 68 height 15
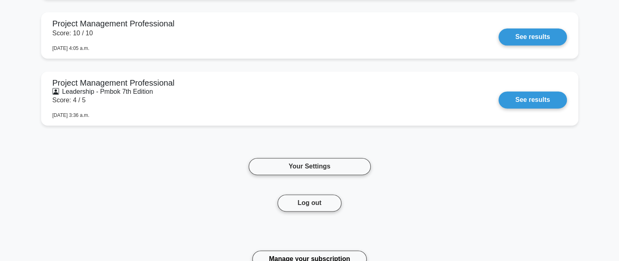
scroll to position [1092, 0]
